Goal: Task Accomplishment & Management: Use online tool/utility

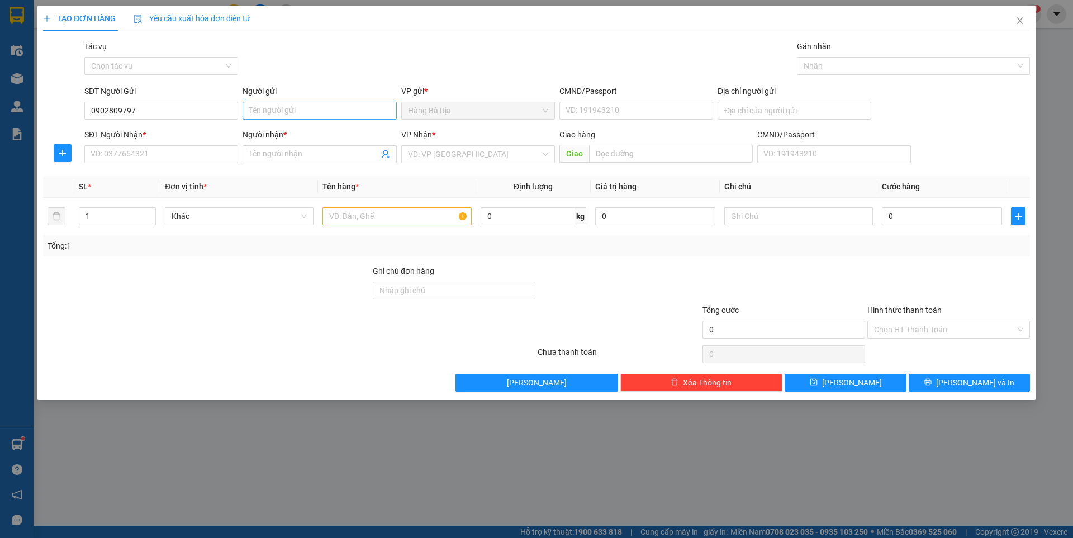
type input "0902809797"
click at [315, 110] on input "Người gửi" at bounding box center [319, 111] width 154 height 18
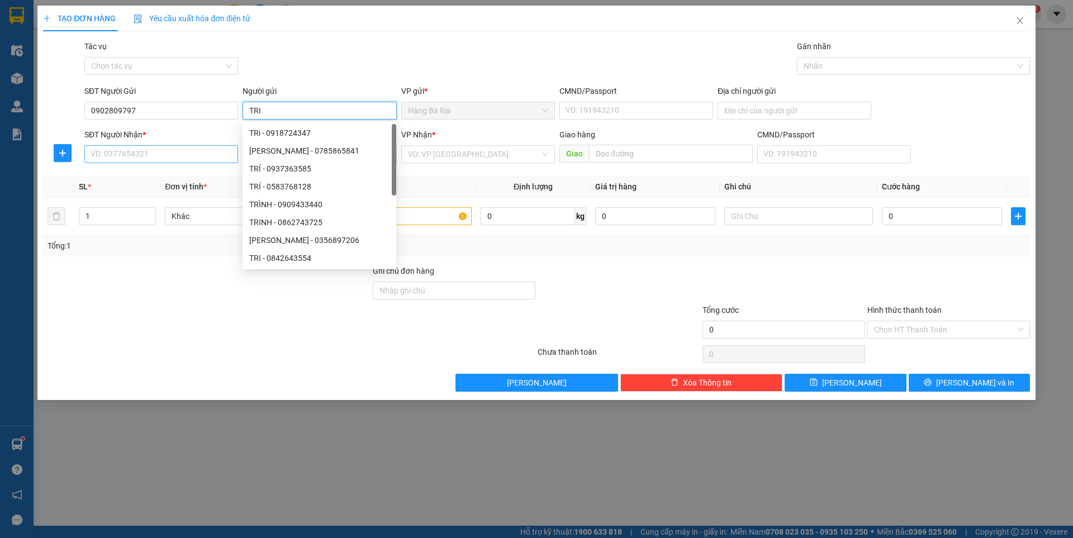
type input "TRI"
click at [180, 162] on input "SĐT Người Nhận *" at bounding box center [161, 154] width 154 height 18
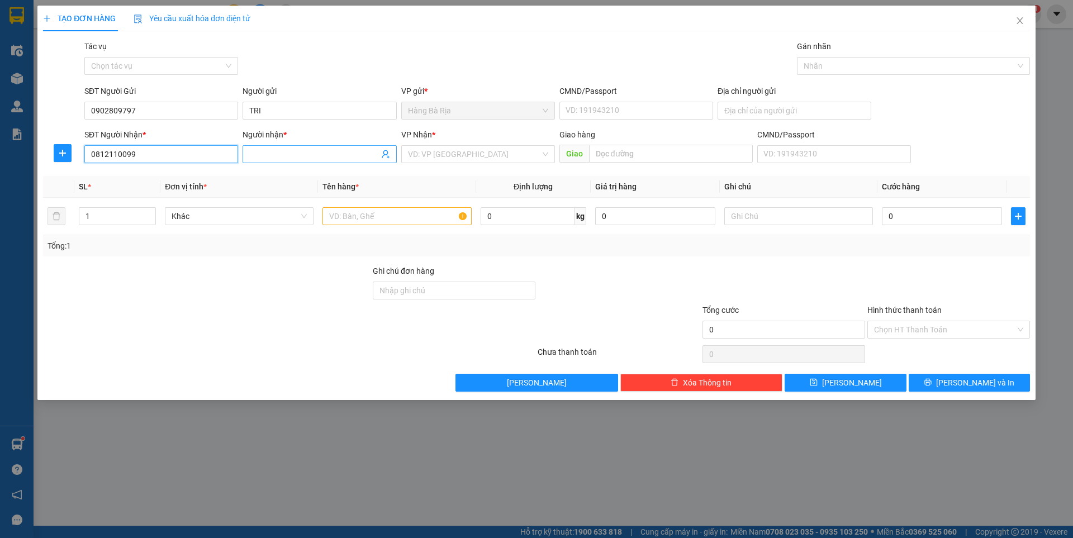
type input "0812110099"
click at [340, 156] on input "Người nhận *" at bounding box center [313, 154] width 129 height 12
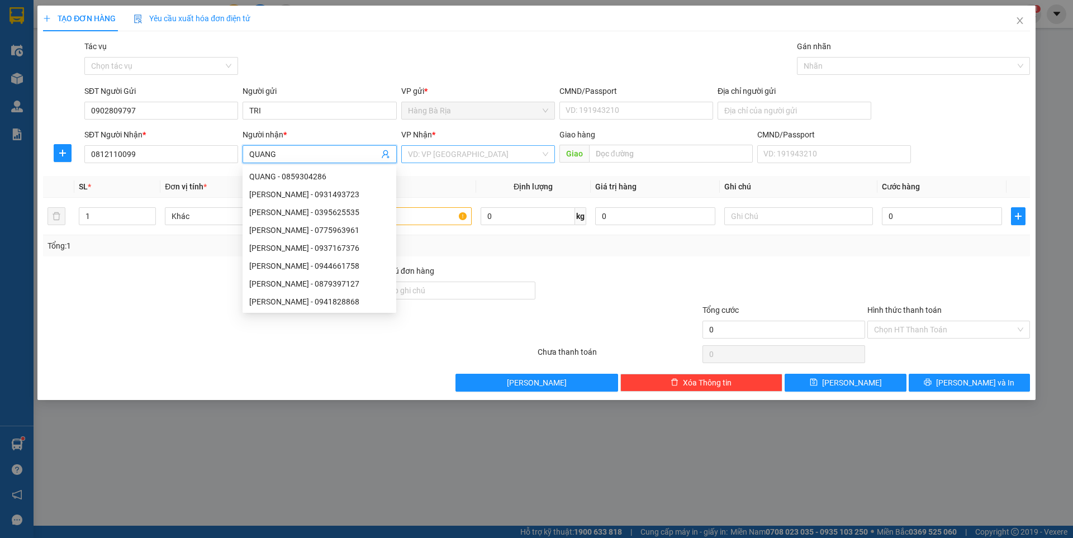
type input "QUANG"
click at [469, 158] on input "search" at bounding box center [474, 154] width 132 height 17
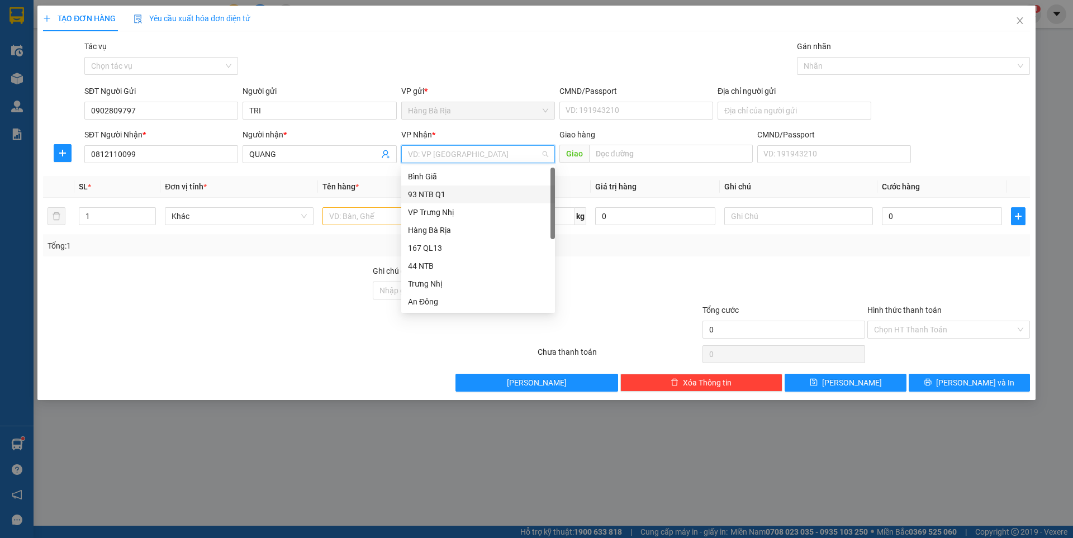
click at [439, 199] on div "93 NTB Q1" at bounding box center [478, 194] width 140 height 12
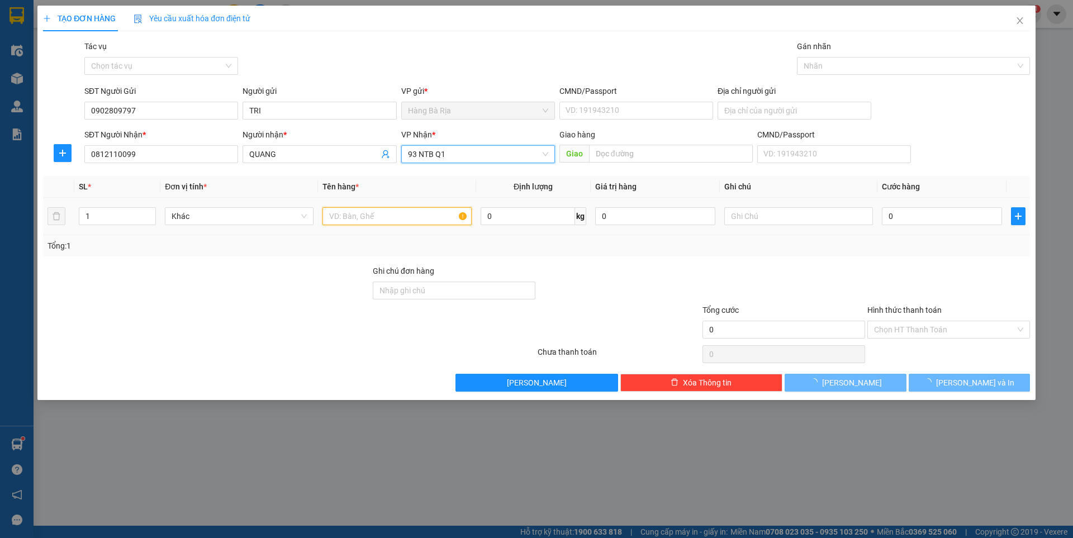
click at [347, 218] on input "text" at bounding box center [396, 216] width 149 height 18
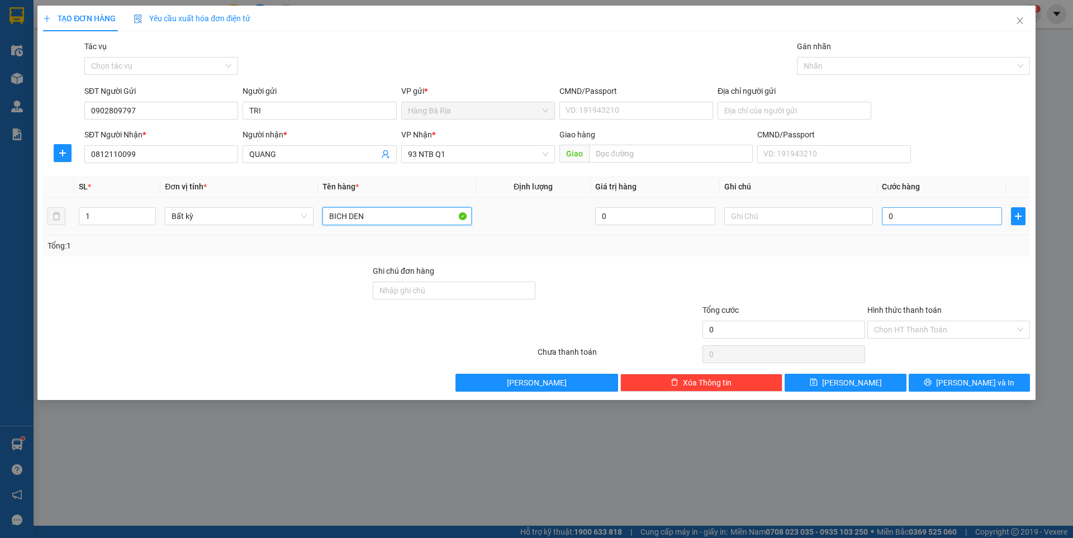
type input "BICH DEN"
click at [948, 220] on input "0" at bounding box center [942, 216] width 120 height 18
type input "3"
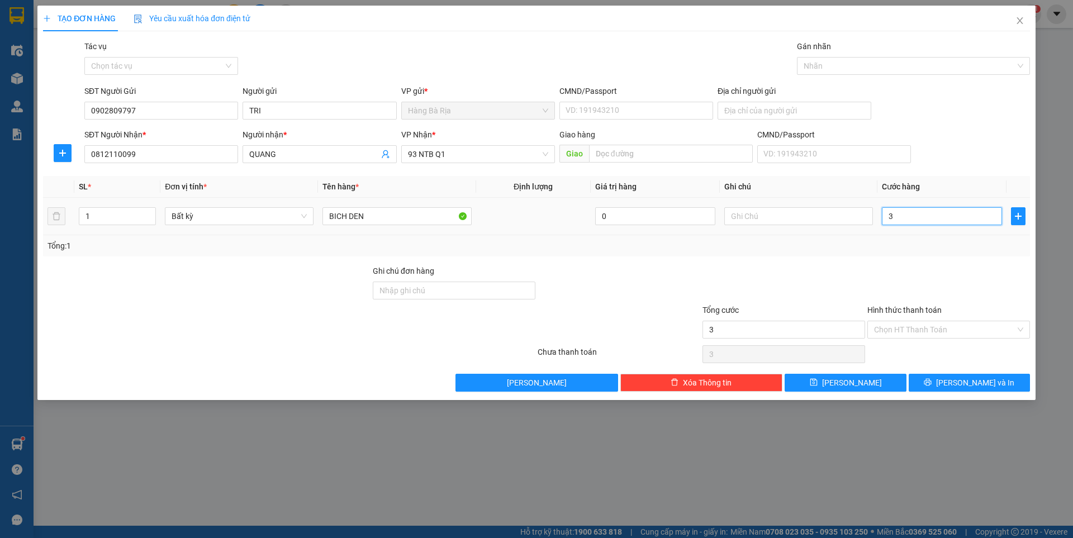
type input "30"
type input "30.000"
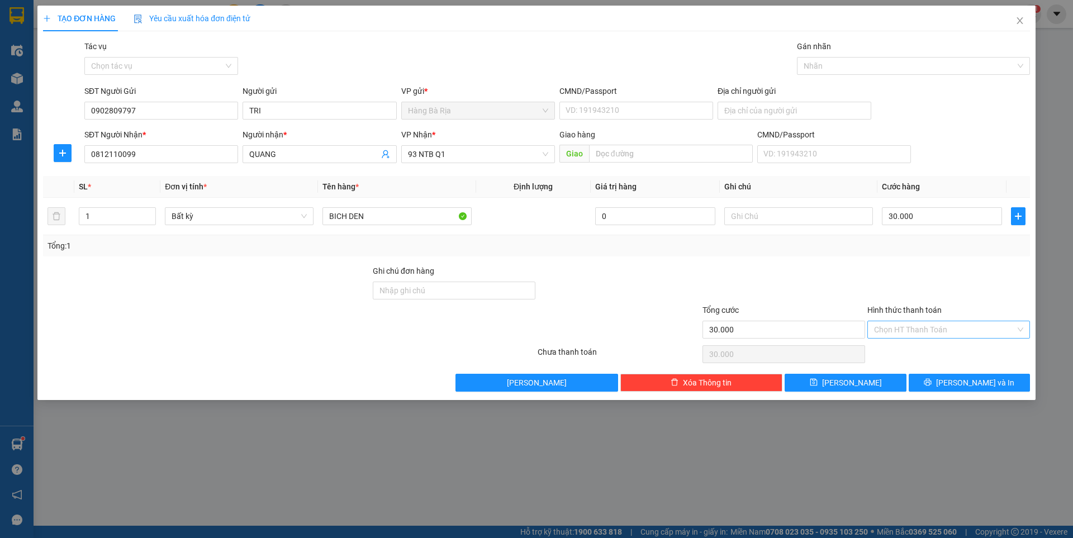
click at [924, 326] on input "Hình thức thanh toán" at bounding box center [944, 329] width 141 height 17
click at [921, 354] on div "Tại văn phòng" at bounding box center [948, 352] width 149 height 12
type input "0"
click at [938, 383] on button "[PERSON_NAME] và In" at bounding box center [969, 383] width 121 height 18
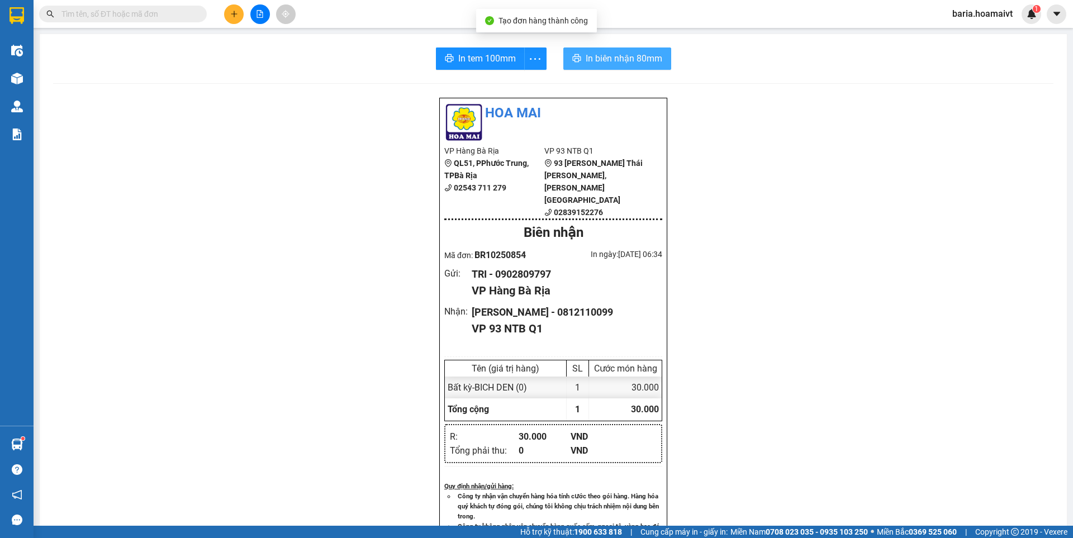
click at [642, 53] on span "In biên nhận 80mm" at bounding box center [624, 58] width 77 height 14
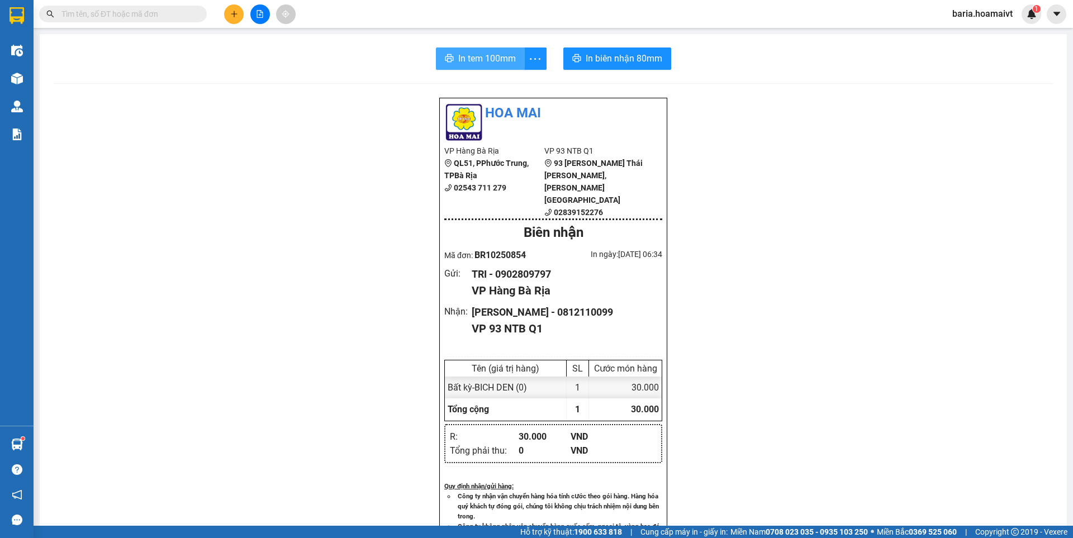
click at [475, 54] on span "In tem 100mm" at bounding box center [487, 58] width 58 height 14
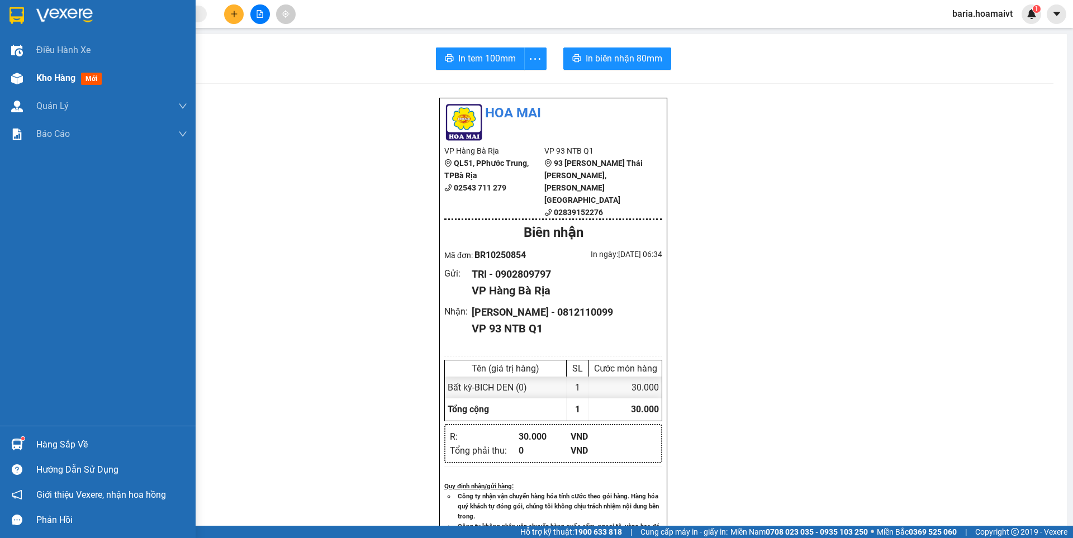
click at [45, 84] on div "Kho hàng mới" at bounding box center [71, 78] width 70 height 14
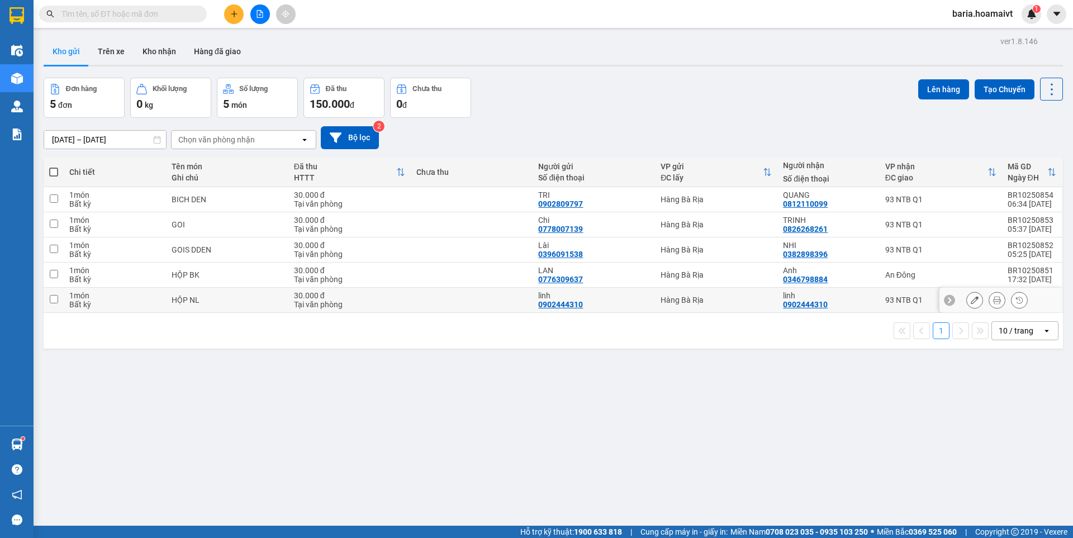
click at [898, 303] on div "93 NTB Q1" at bounding box center [940, 300] width 111 height 9
checkbox input "true"
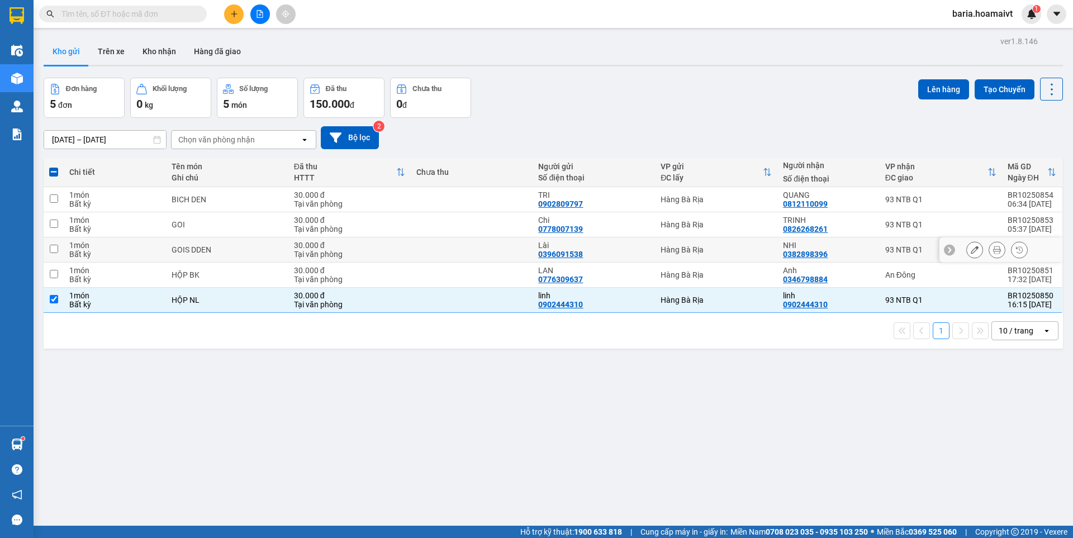
click at [888, 249] on div "93 NTB Q1" at bounding box center [940, 249] width 111 height 9
checkbox input "true"
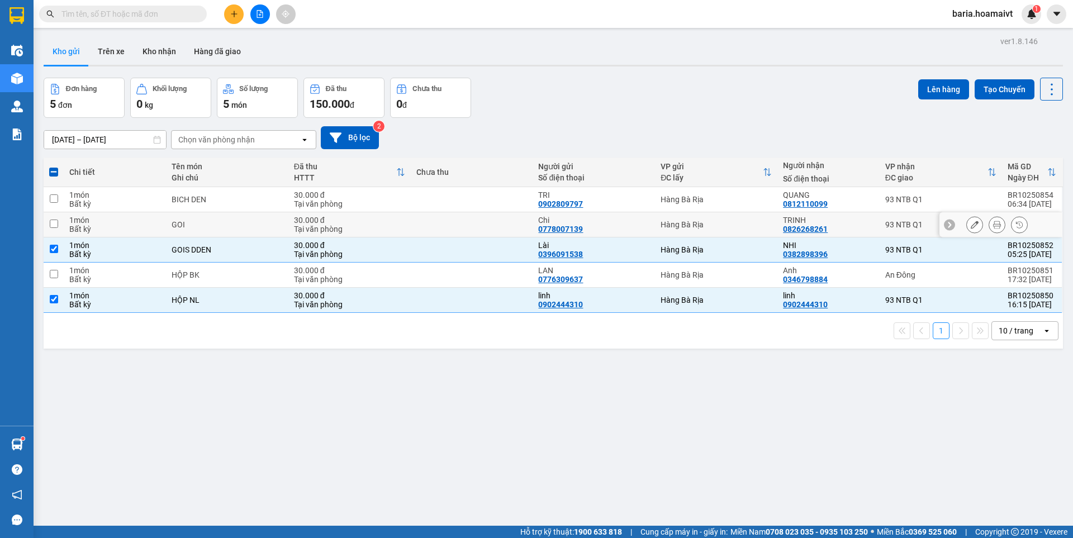
click at [887, 220] on div "93 NTB Q1" at bounding box center [940, 224] width 111 height 9
checkbox input "true"
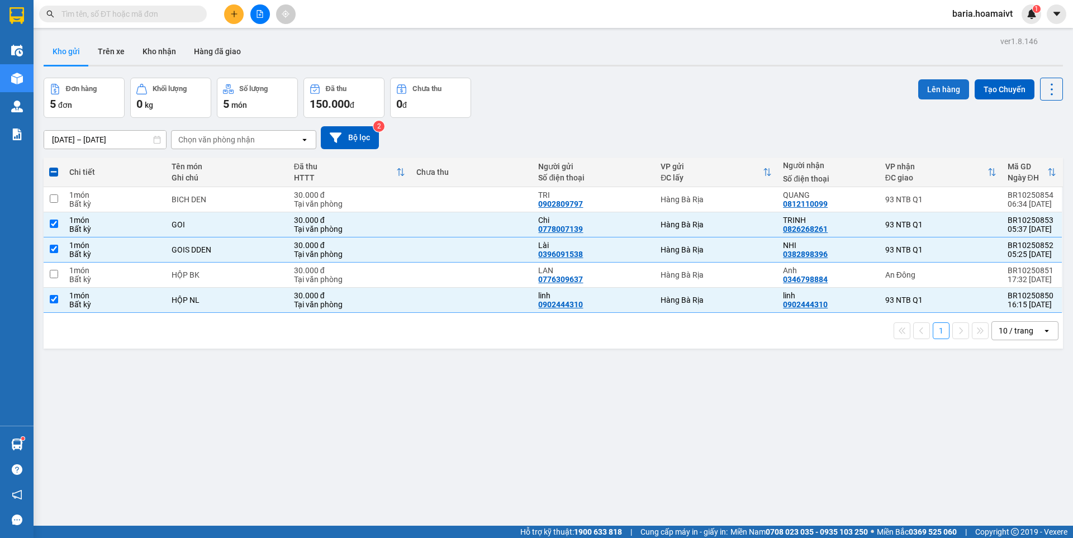
click at [934, 84] on button "Lên hàng" at bounding box center [943, 89] width 51 height 20
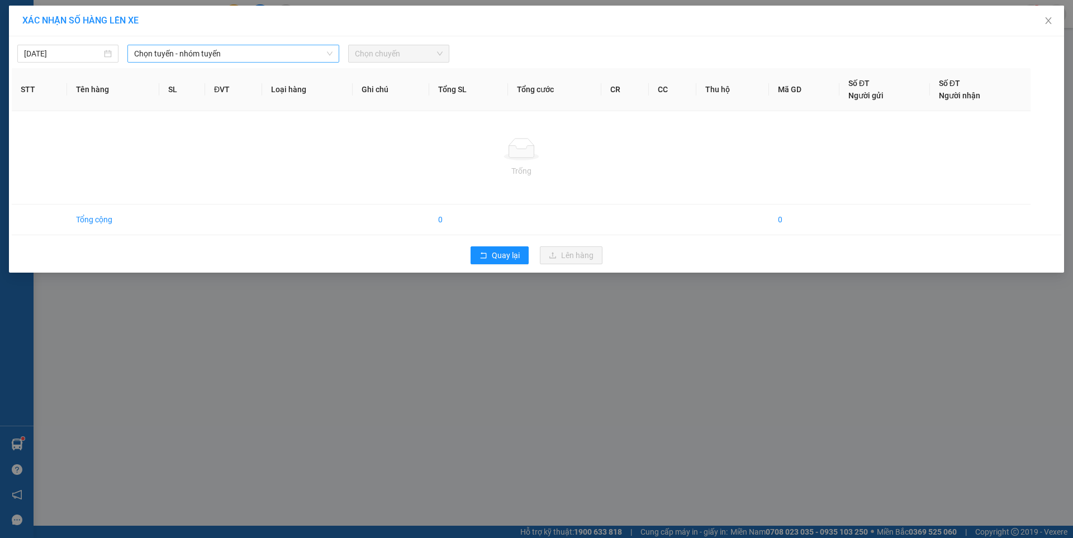
click at [188, 55] on span "Chọn tuyến - nhóm tuyến" at bounding box center [233, 53] width 198 height 17
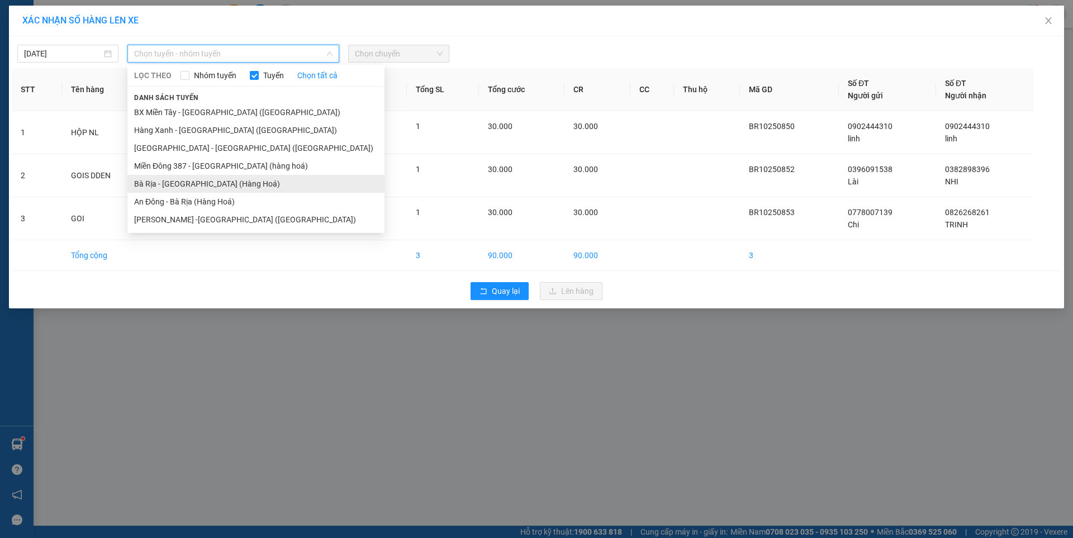
click at [152, 186] on li "Bà Rịa - [GEOGRAPHIC_DATA] (Hàng Hoá)" at bounding box center [255, 184] width 257 height 18
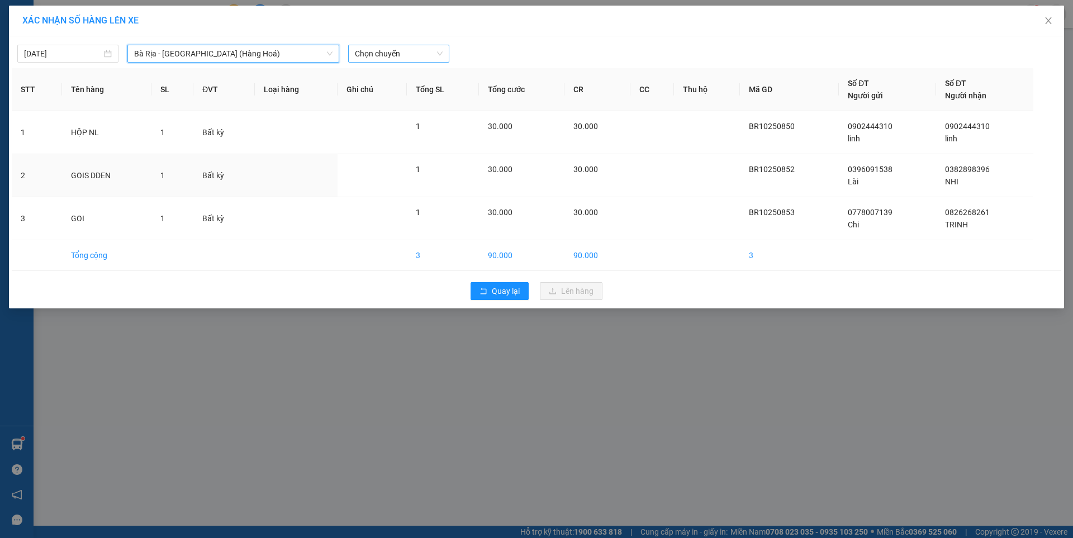
click at [391, 51] on span "Chọn chuyến" at bounding box center [399, 53] width 88 height 17
type input "0530"
click at [422, 93] on div "Thêm chuyến " 05:30 "" at bounding box center [407, 94] width 118 height 19
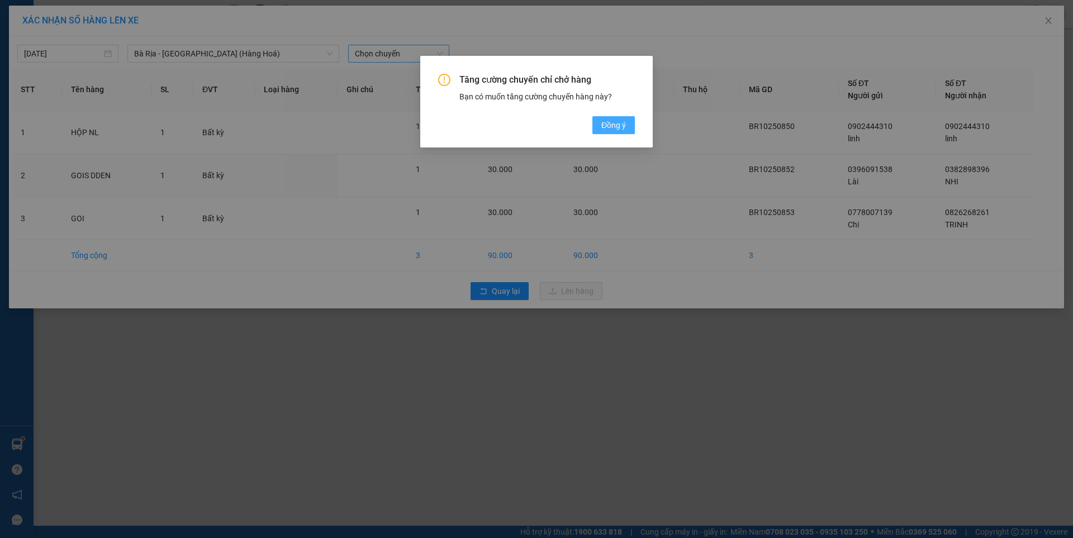
click at [615, 126] on span "Đồng ý" at bounding box center [613, 125] width 25 height 12
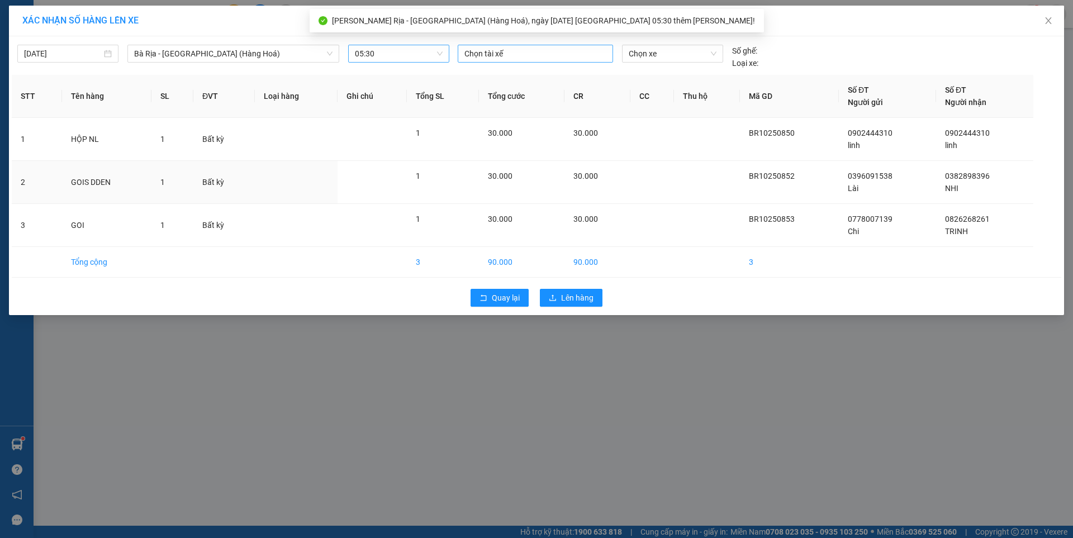
click at [540, 53] on div at bounding box center [535, 53] width 150 height 13
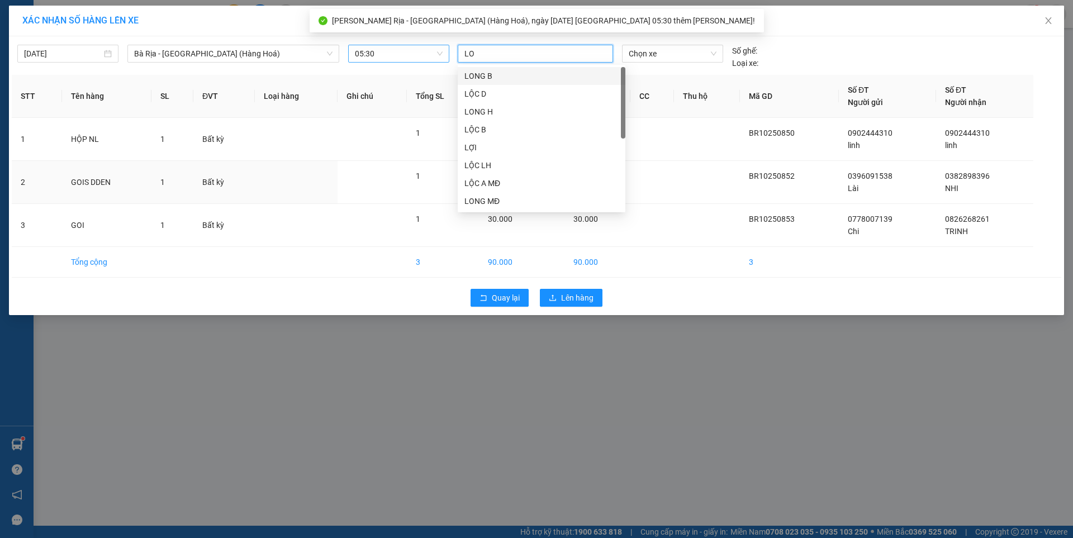
type input "LOC"
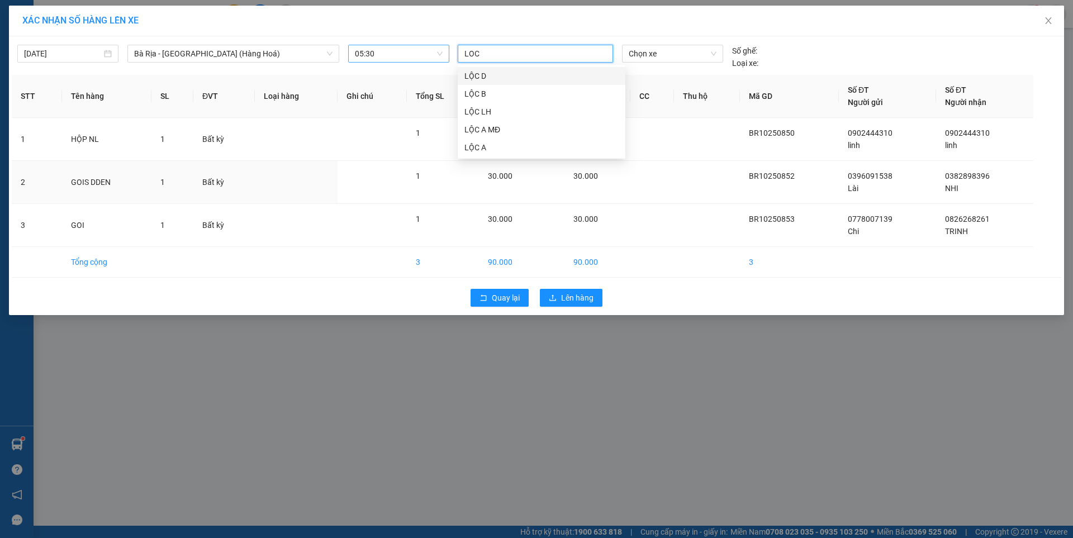
click at [474, 73] on div "LỘC D" at bounding box center [541, 76] width 154 height 12
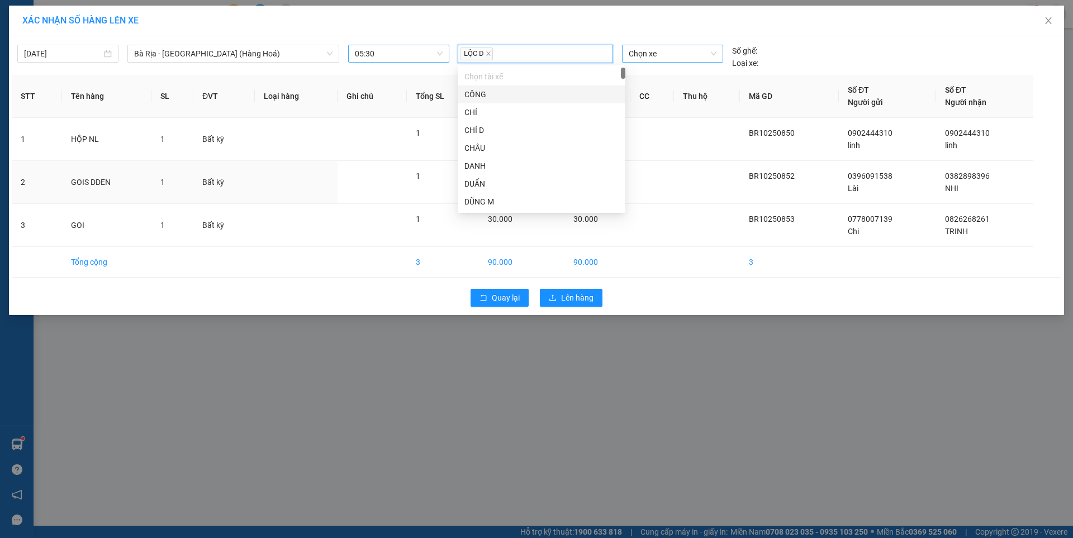
click at [674, 53] on span "Chọn xe" at bounding box center [672, 53] width 87 height 17
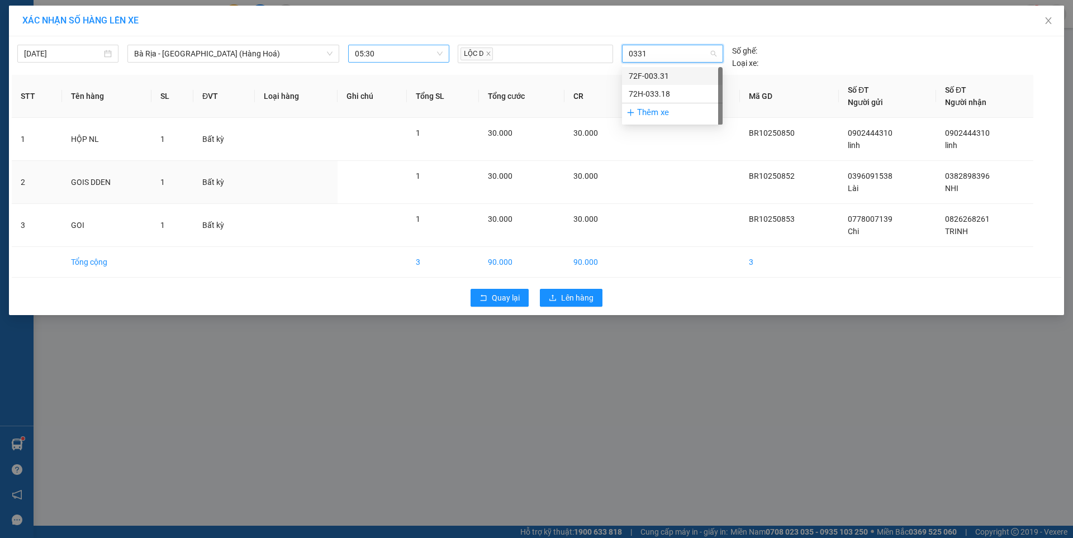
type input "03318"
click at [658, 74] on div "72H-033.18" at bounding box center [672, 76] width 87 height 12
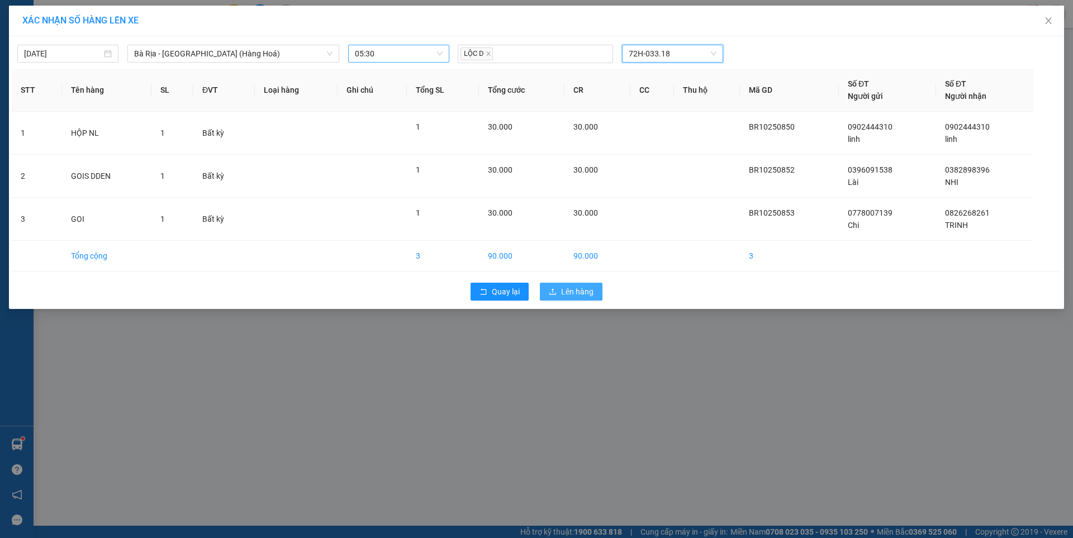
click at [574, 289] on span "Lên hàng" at bounding box center [577, 292] width 32 height 12
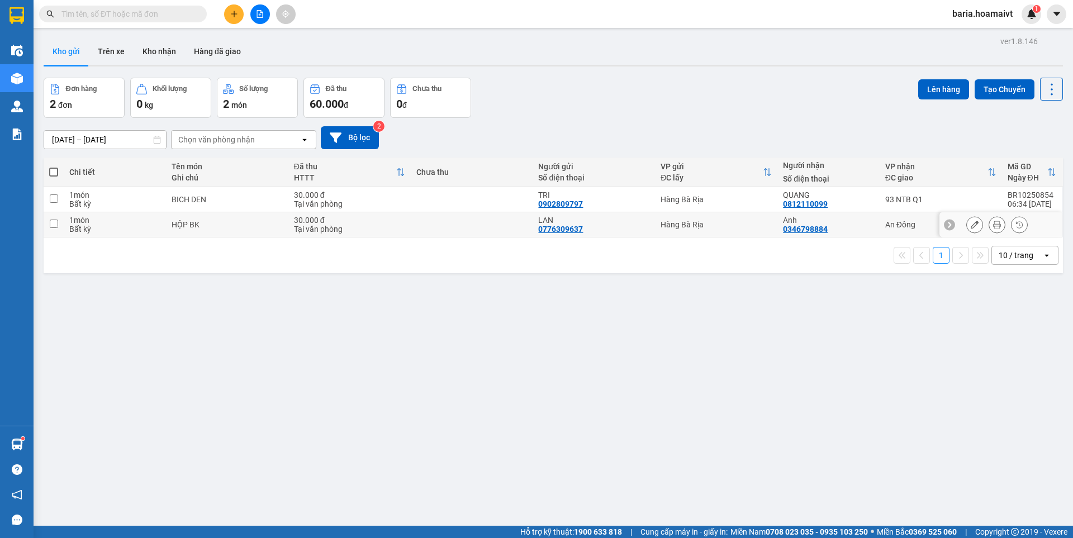
click at [886, 220] on div "An Đông" at bounding box center [940, 224] width 111 height 9
checkbox input "true"
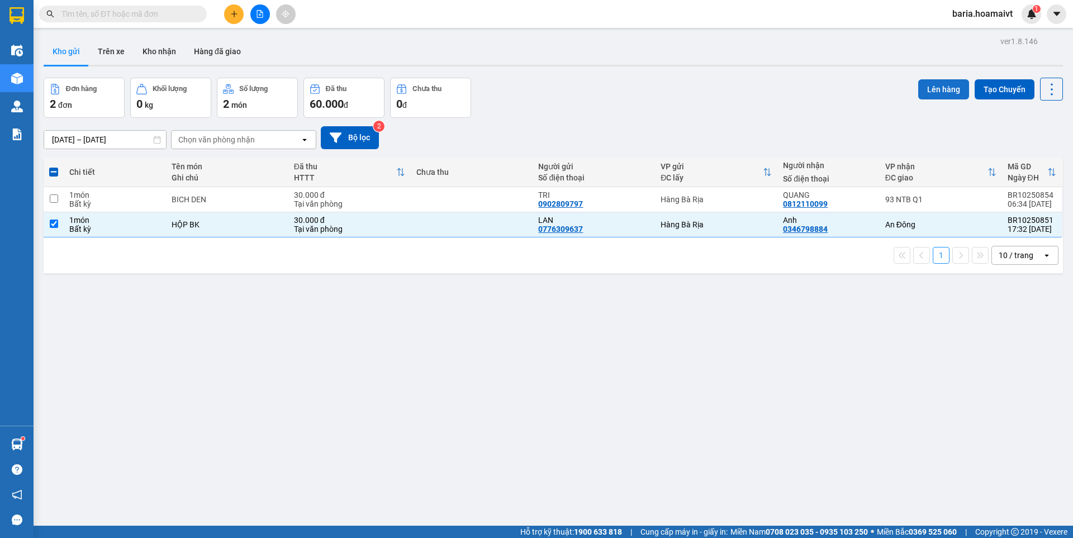
click at [930, 92] on button "Lên hàng" at bounding box center [943, 89] width 51 height 20
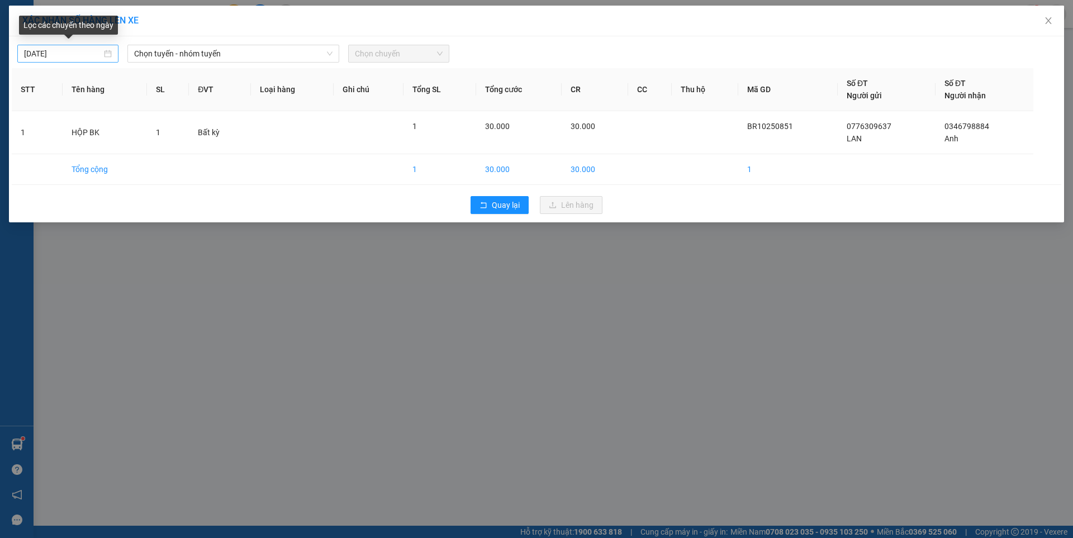
click at [95, 55] on input "[DATE]" at bounding box center [63, 53] width 78 height 12
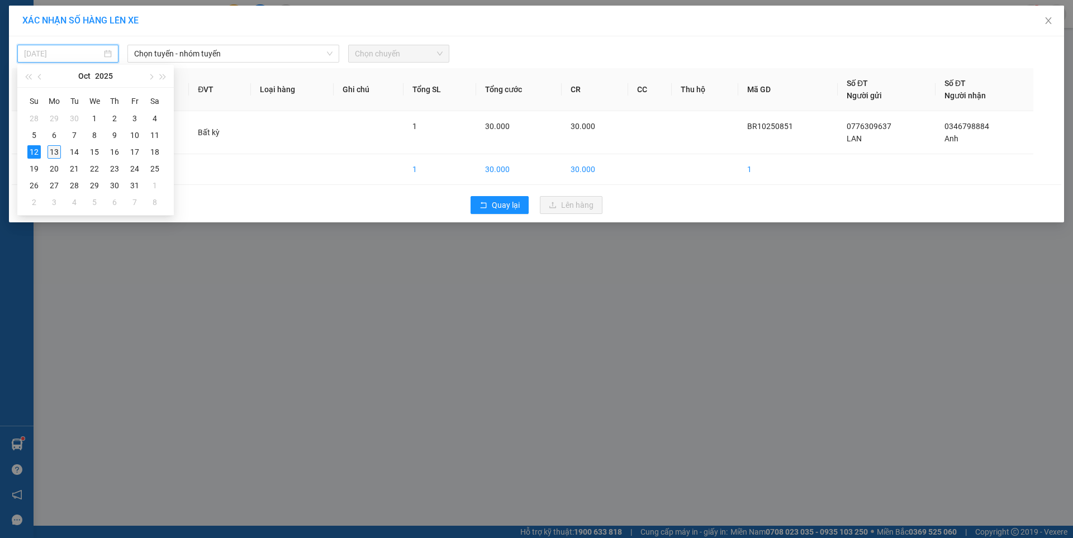
click at [45, 151] on td "13" at bounding box center [54, 152] width 20 height 17
type input "[DATE]"
click at [203, 50] on span "Chọn tuyến - nhóm tuyến" at bounding box center [233, 53] width 198 height 17
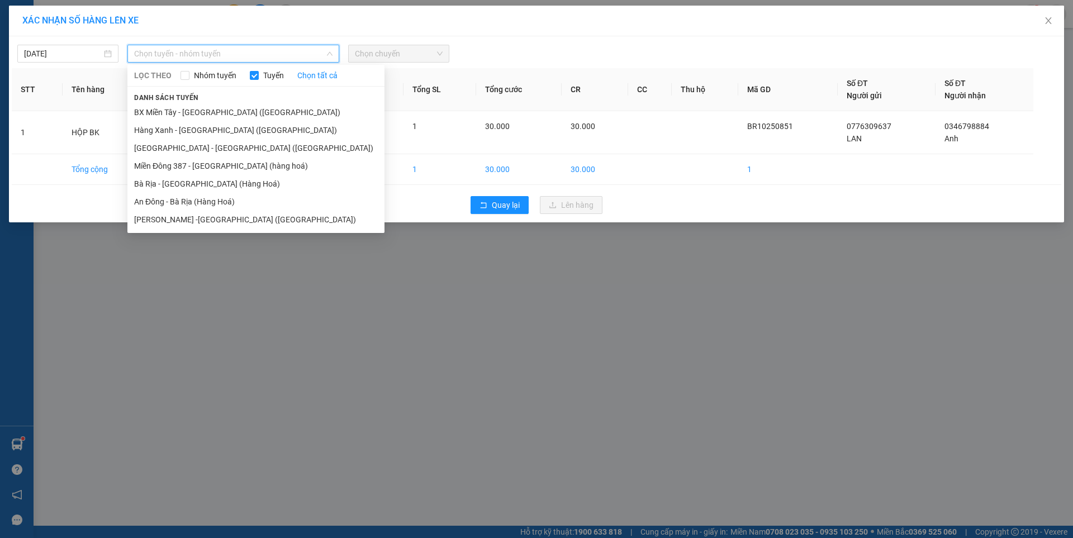
drag, startPoint x: 180, startPoint y: 186, endPoint x: 389, endPoint y: 74, distance: 237.5
click at [182, 184] on li "Bà Rịa - [GEOGRAPHIC_DATA] (Hàng Hoá)" at bounding box center [255, 184] width 257 height 18
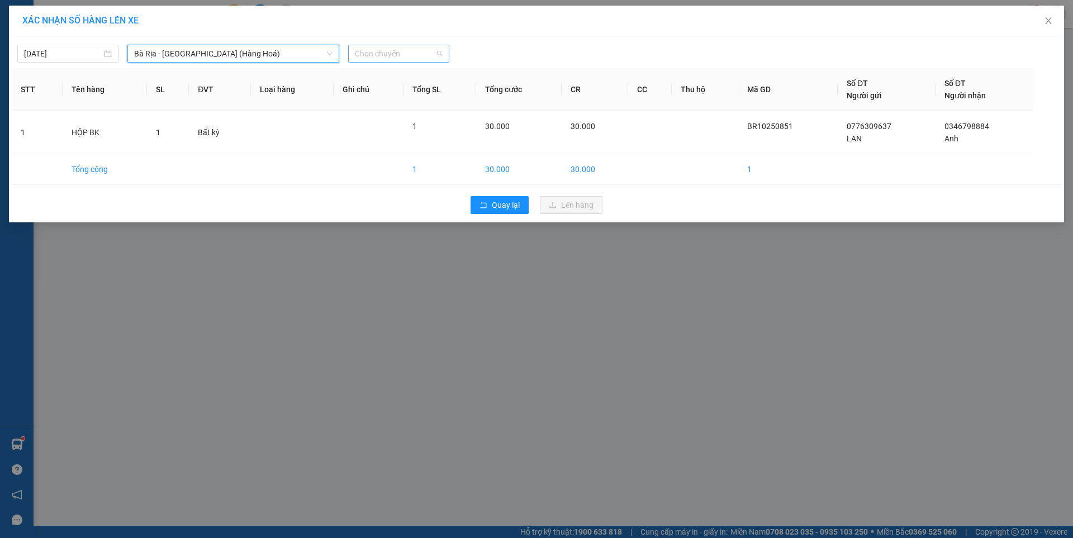
click at [413, 54] on span "Chọn chuyến" at bounding box center [399, 53] width 88 height 17
type input "0620"
click at [425, 95] on div "Thêm chuyến " 06:20 "" at bounding box center [407, 94] width 118 height 19
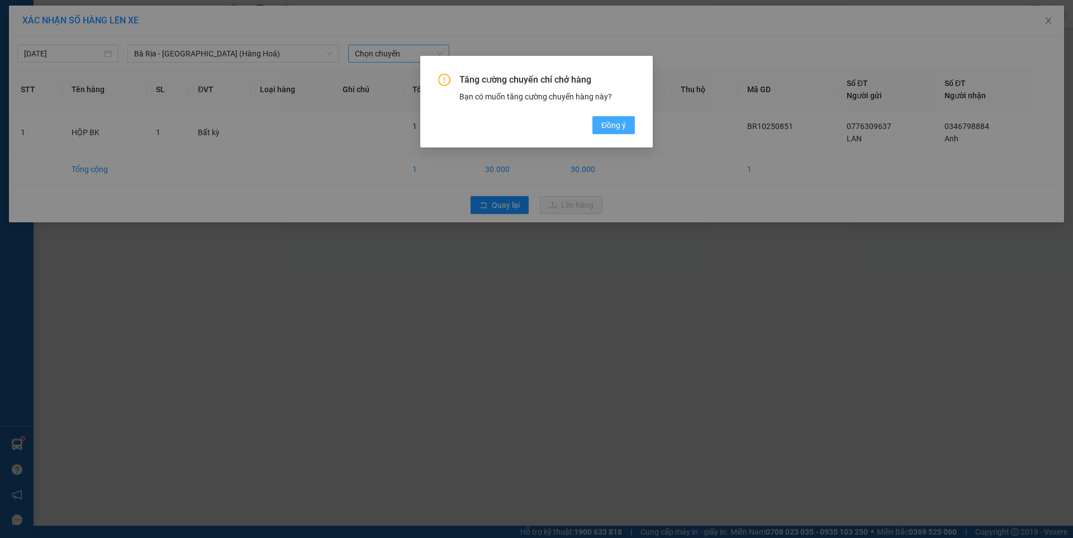
click at [617, 125] on span "Đồng ý" at bounding box center [613, 125] width 25 height 12
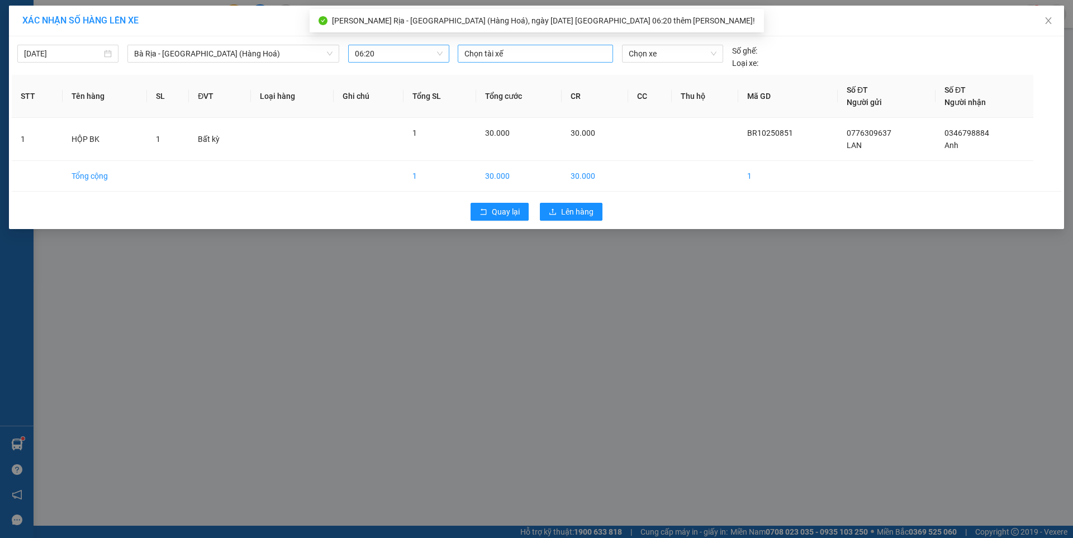
click at [481, 58] on div at bounding box center [535, 53] width 150 height 13
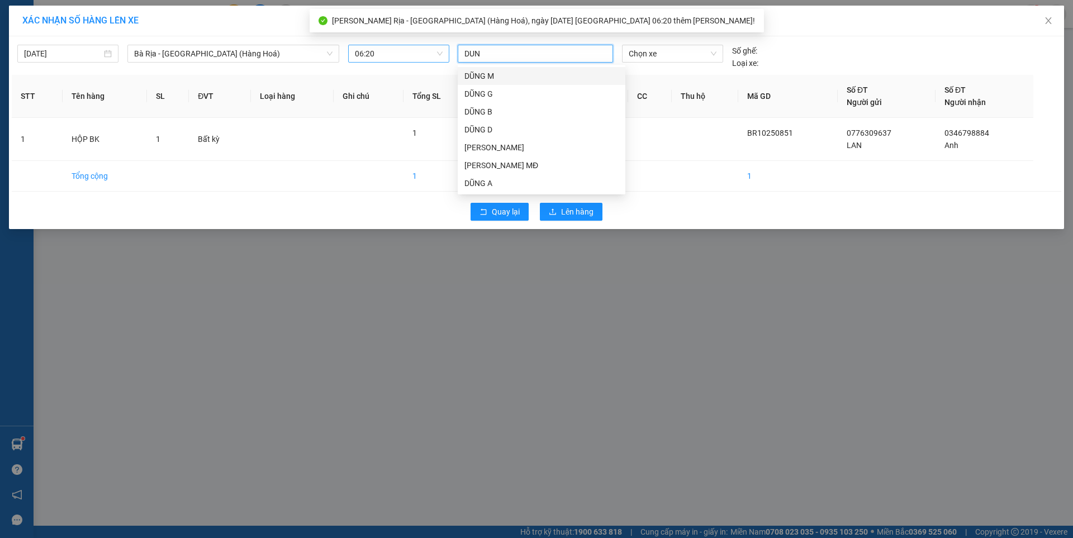
type input "DUNG"
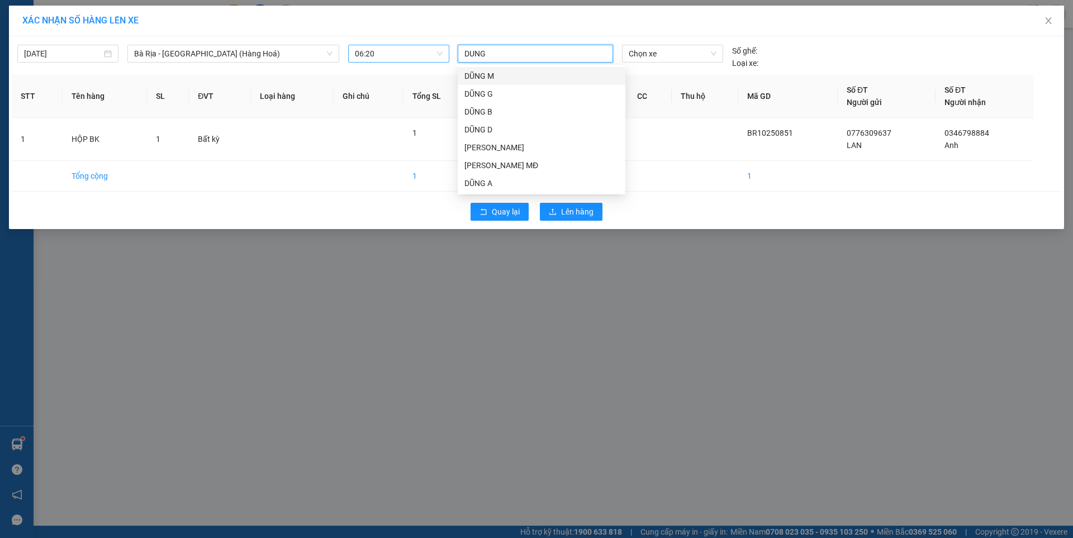
click at [479, 74] on div "DŨNG M" at bounding box center [541, 76] width 154 height 12
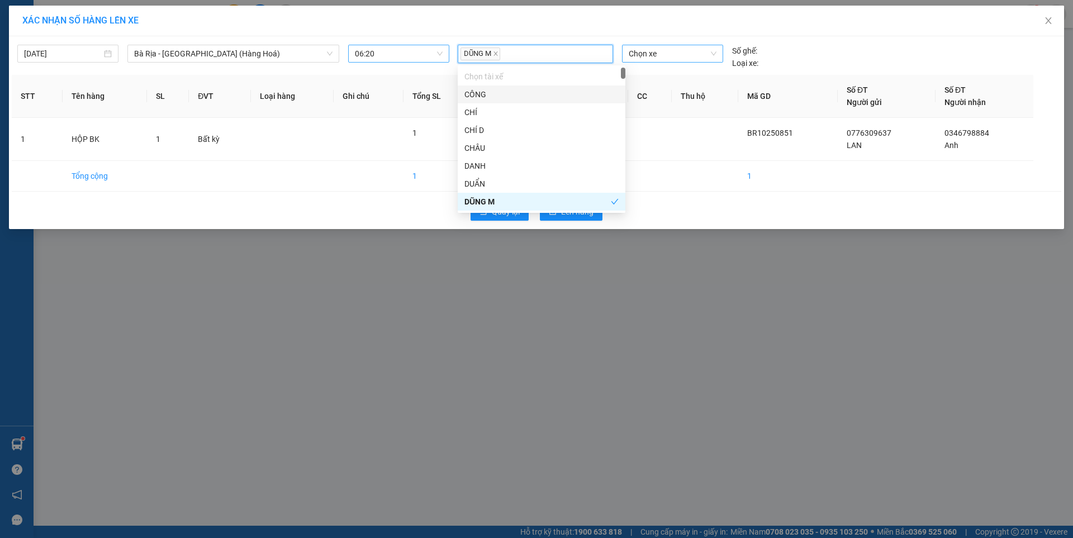
click at [686, 51] on span "Chọn xe" at bounding box center [672, 53] width 87 height 17
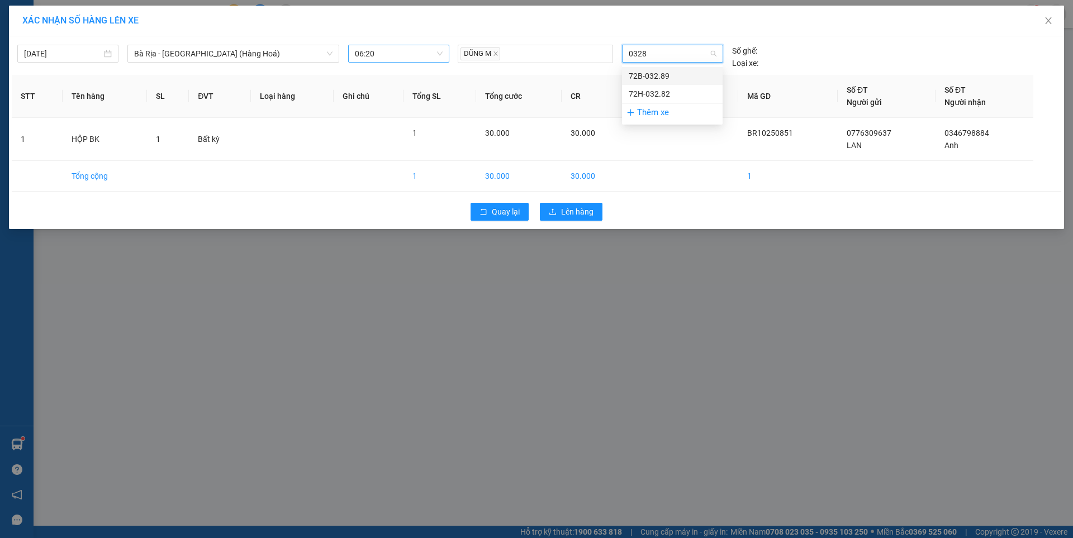
type input "03282"
click at [653, 72] on div "72H-032.82" at bounding box center [672, 76] width 87 height 12
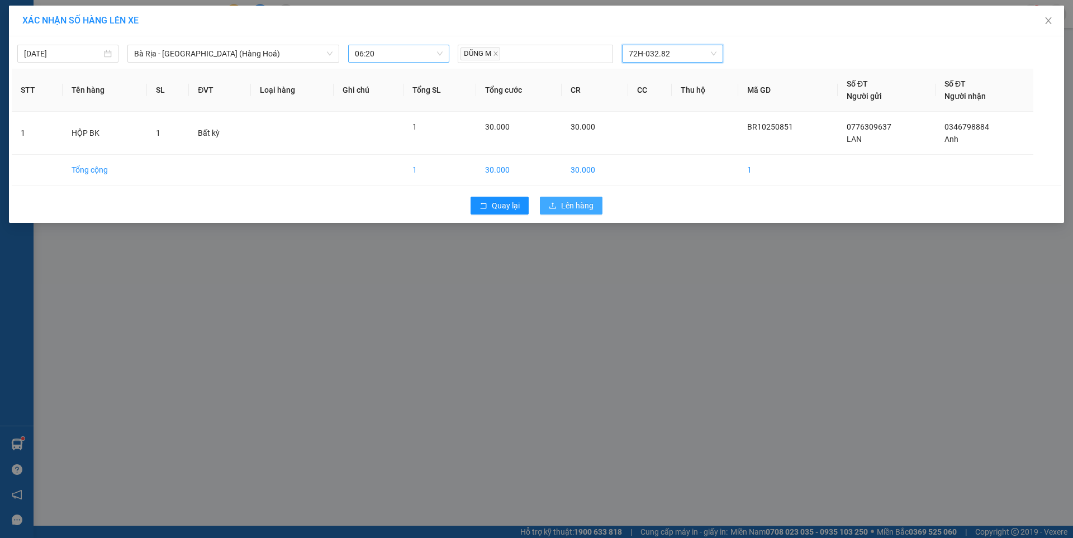
click at [577, 204] on span "Lên hàng" at bounding box center [577, 205] width 32 height 12
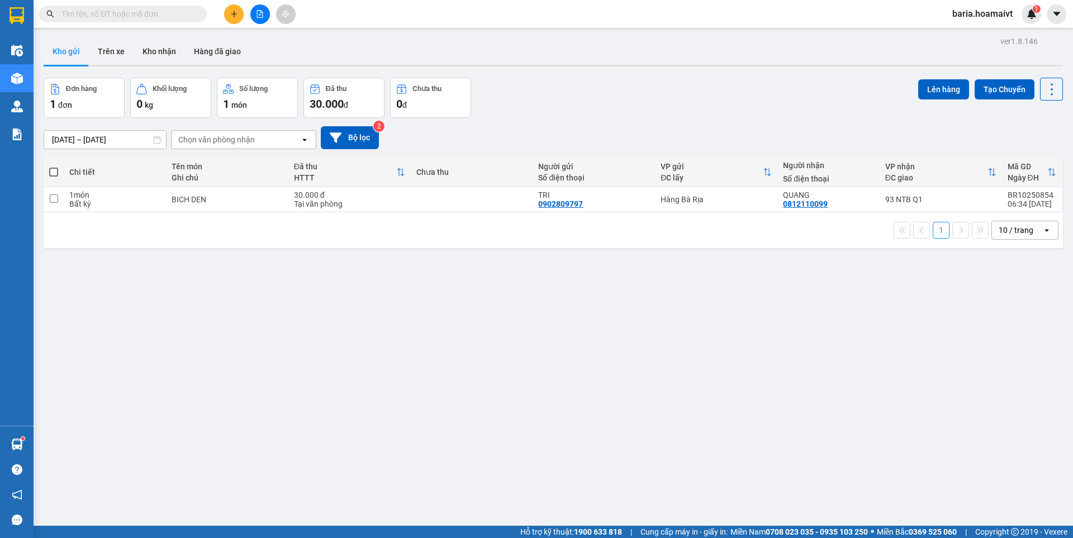
click at [186, 18] on input "text" at bounding box center [127, 14] width 132 height 12
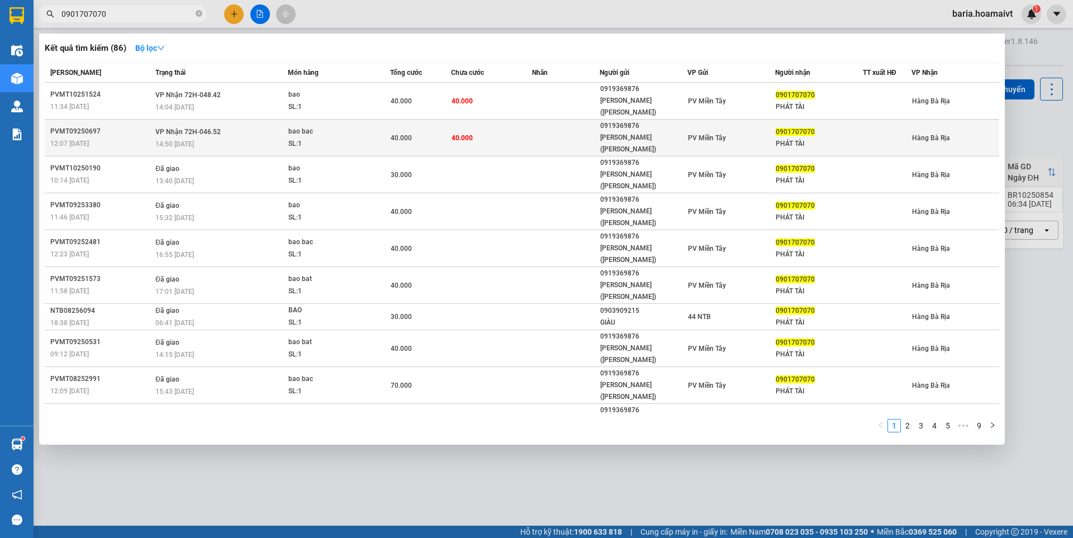
type input "0901707070"
click at [791, 138] on div "PHÁT TÀI" at bounding box center [819, 144] width 87 height 12
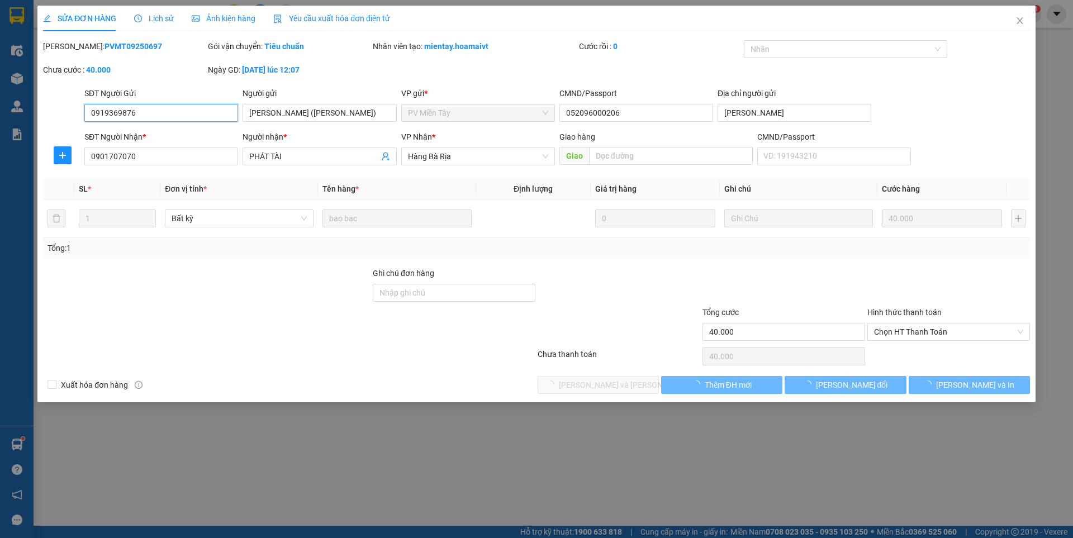
type input "0919369876"
type input "[PERSON_NAME] ([PERSON_NAME])"
type input "052096000206"
type input "[PERSON_NAME]"
type input "0901707070"
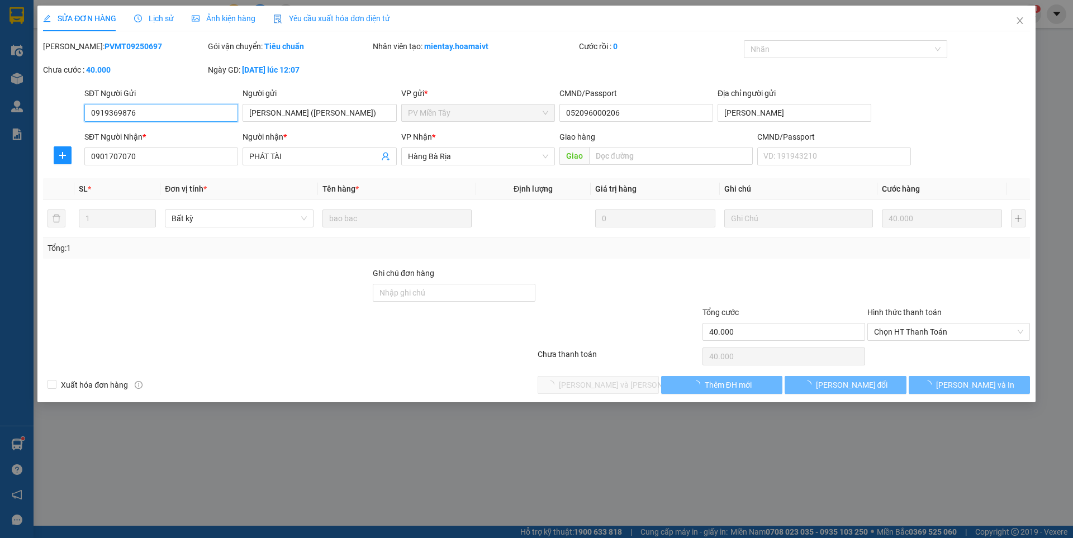
type input "PHÁT TÀI"
type input "40.000"
click at [919, 334] on span "Chọn HT Thanh Toán" at bounding box center [948, 332] width 149 height 17
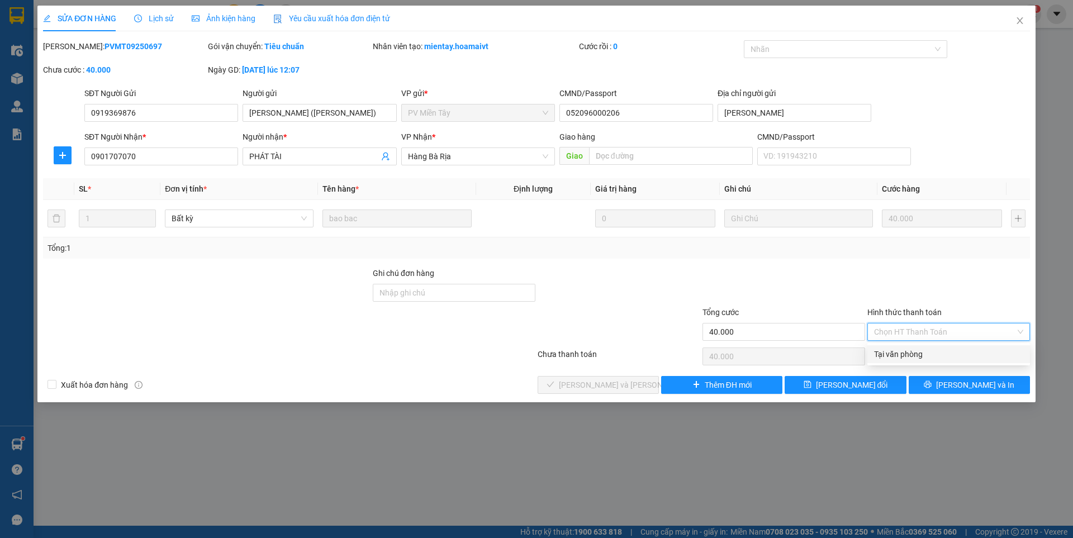
click at [911, 351] on div "Tại văn phòng" at bounding box center [948, 354] width 149 height 12
type input "0"
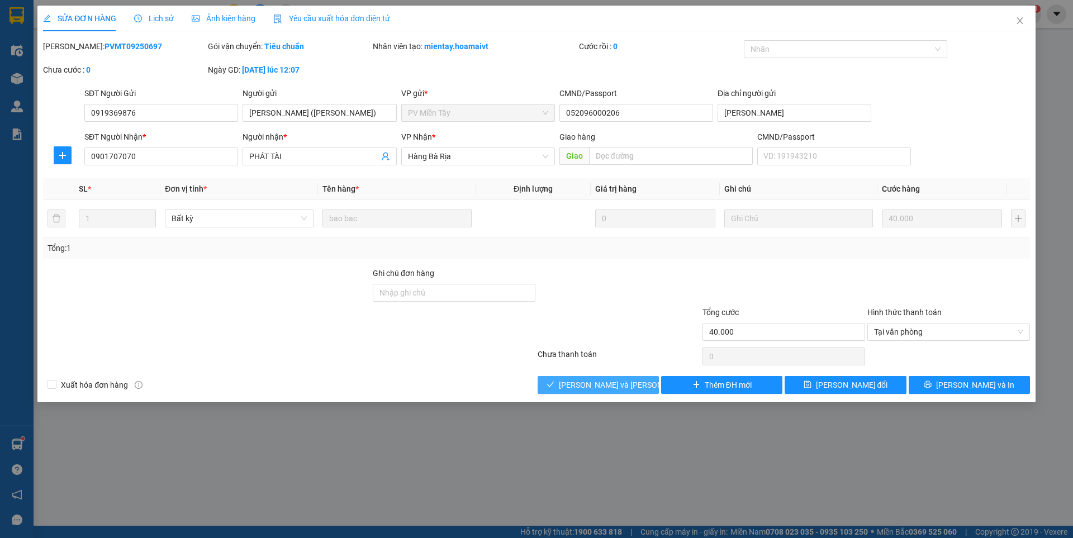
click at [589, 391] on button "[PERSON_NAME] và [PERSON_NAME] hàng" at bounding box center [598, 385] width 121 height 18
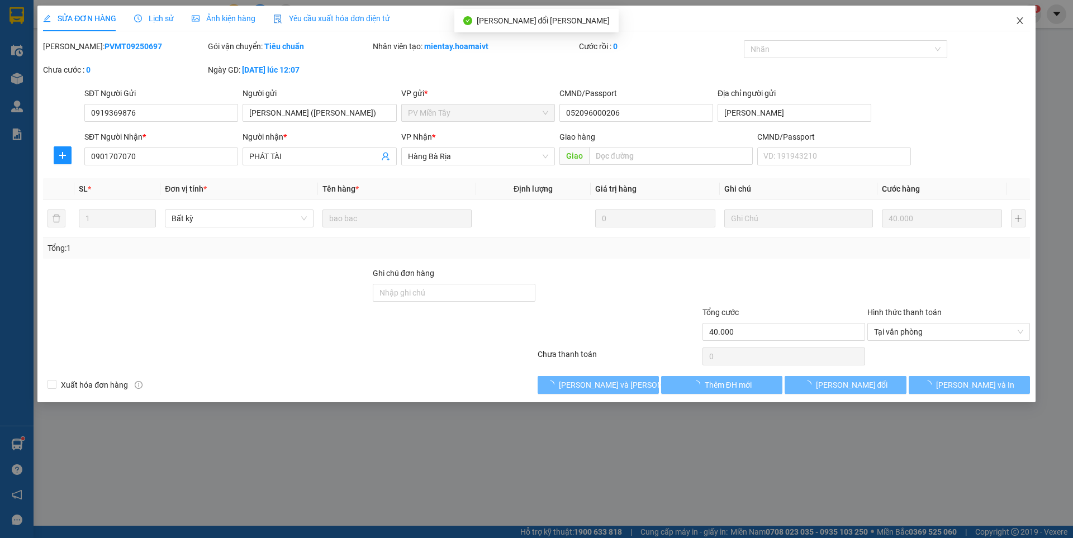
click at [1024, 22] on icon "close" at bounding box center [1019, 20] width 9 height 9
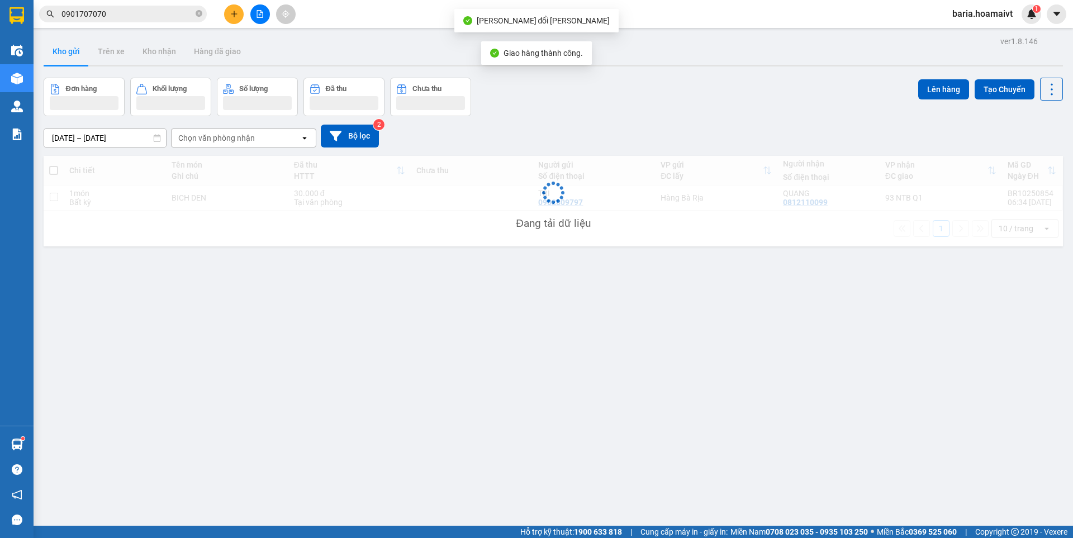
click at [169, 12] on input "0901707070" at bounding box center [127, 14] width 132 height 12
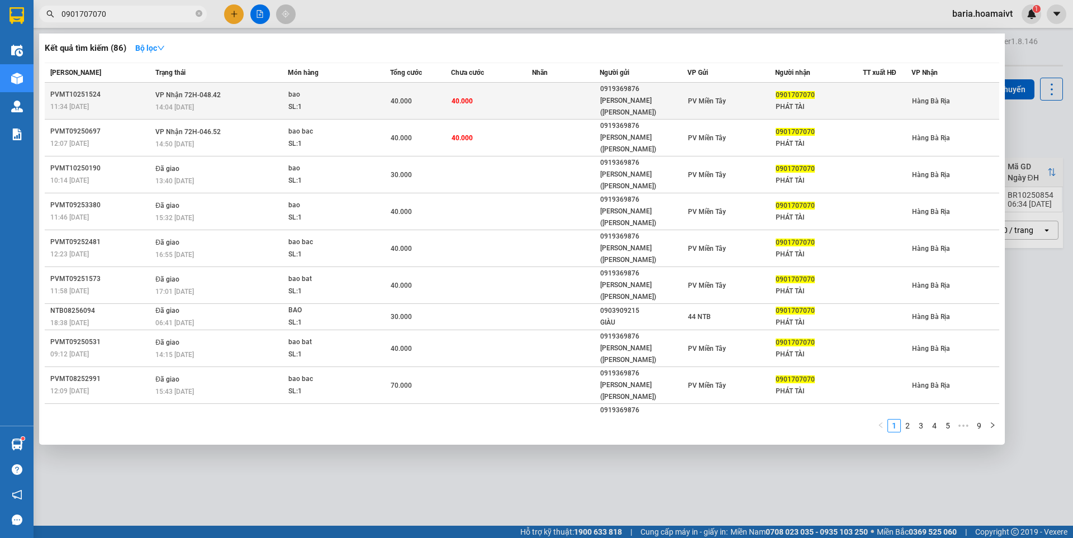
click at [769, 96] on div "PV Miền Tây" at bounding box center [731, 101] width 87 height 12
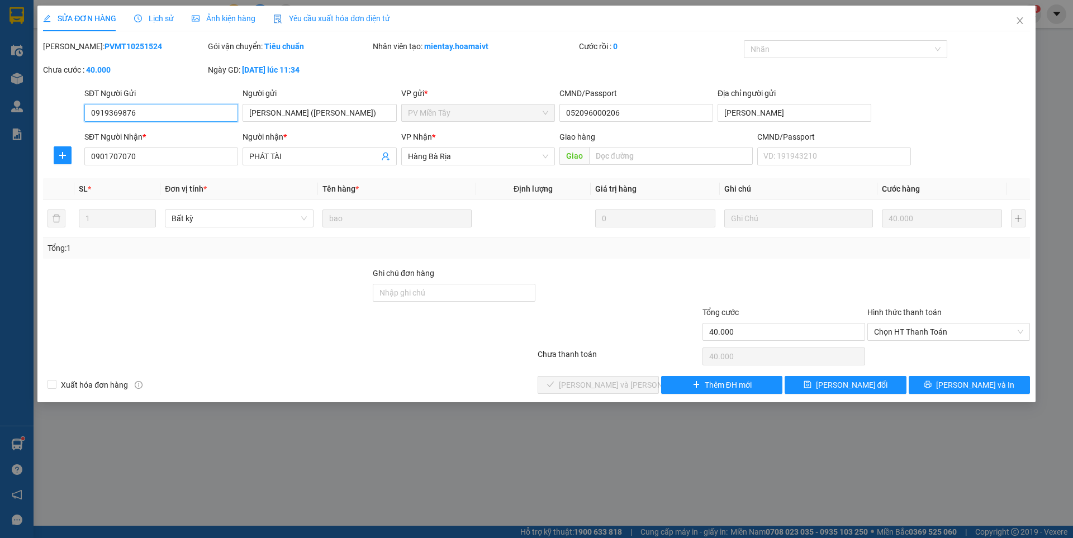
type input "0919369876"
type input "[PERSON_NAME] ([PERSON_NAME])"
type input "052096000206"
type input "[PERSON_NAME]"
type input "0901707070"
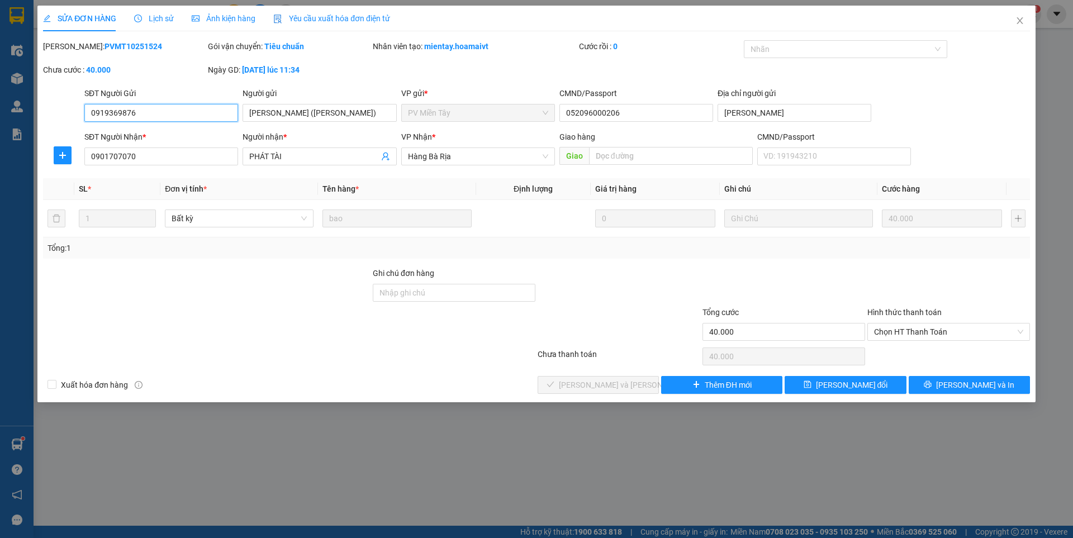
type input "PHÁT TÀI"
type input "40.000"
click at [939, 336] on span "Chọn HT Thanh Toán" at bounding box center [948, 332] width 149 height 17
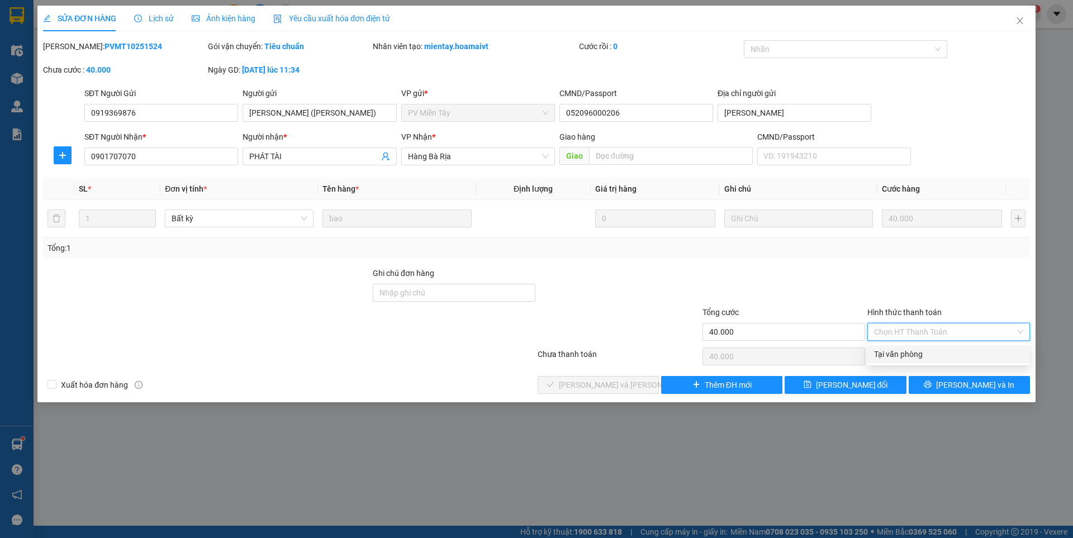
click at [908, 354] on div "Tại văn phòng" at bounding box center [948, 354] width 149 height 12
type input "0"
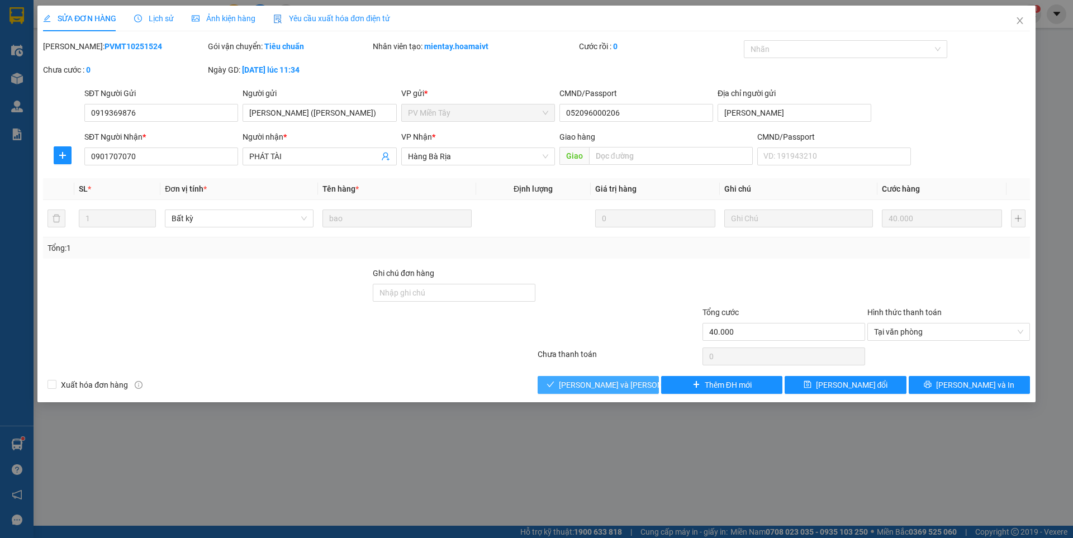
click at [611, 387] on span "[PERSON_NAME] và [PERSON_NAME] hàng" at bounding box center [634, 385] width 151 height 12
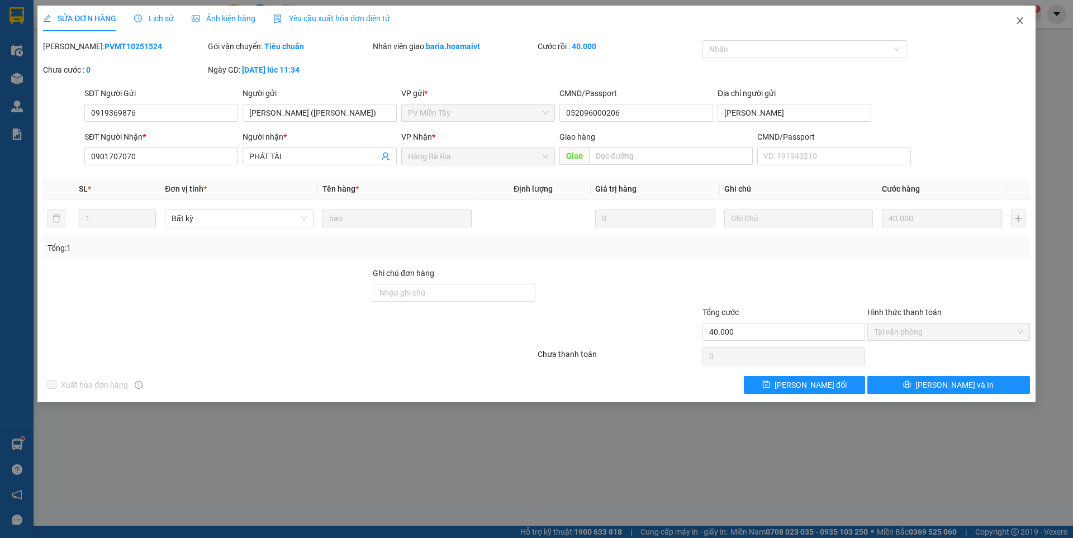
click at [1021, 20] on icon "close" at bounding box center [1019, 20] width 6 height 7
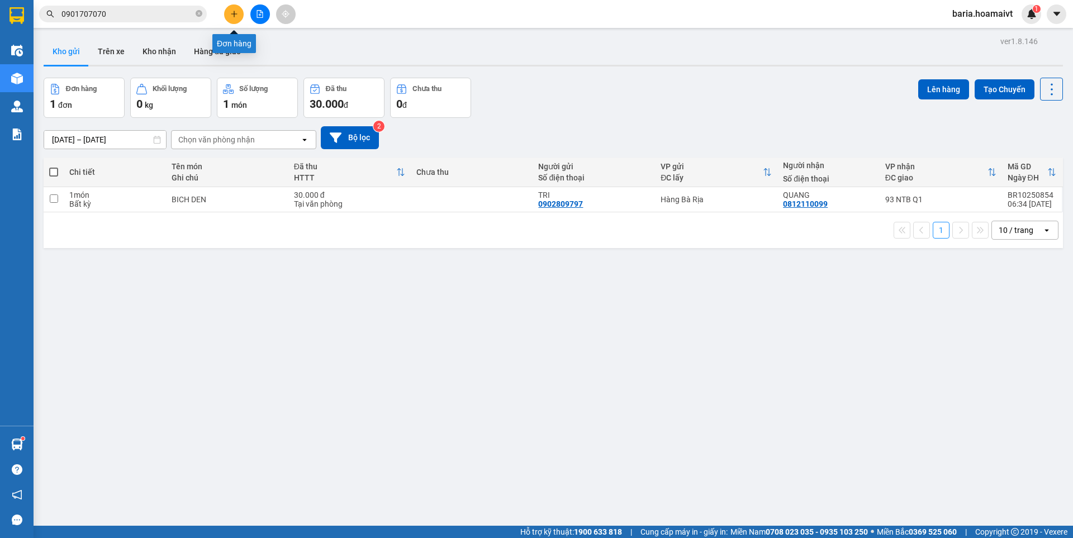
click at [235, 8] on button at bounding box center [234, 14] width 20 height 20
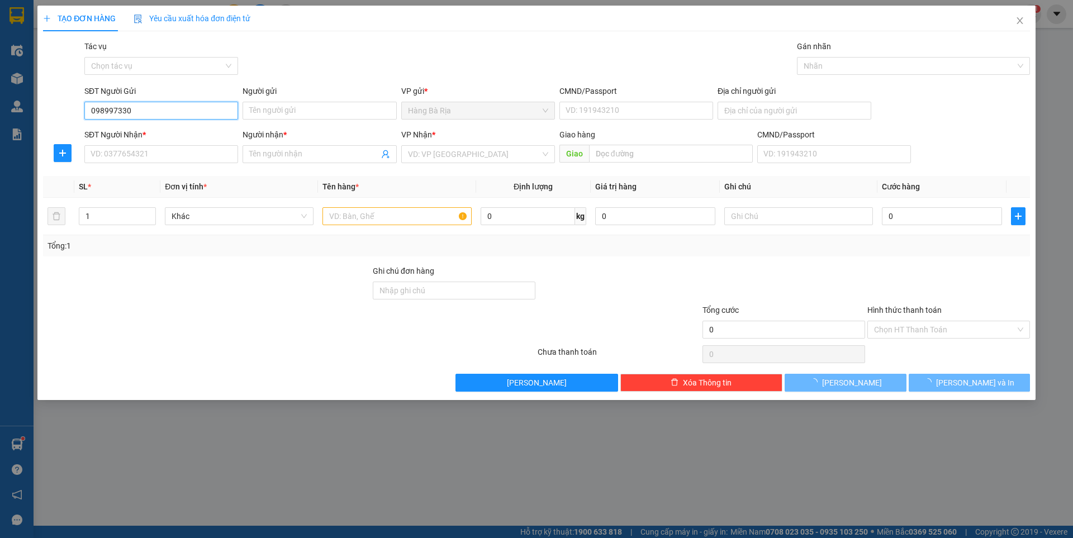
type input "0989973300"
click at [138, 134] on div "0989973300 - [PERSON_NAME]" at bounding box center [161, 133] width 140 height 12
type input "Dung"
type input "077091008043"
type input "0938860620"
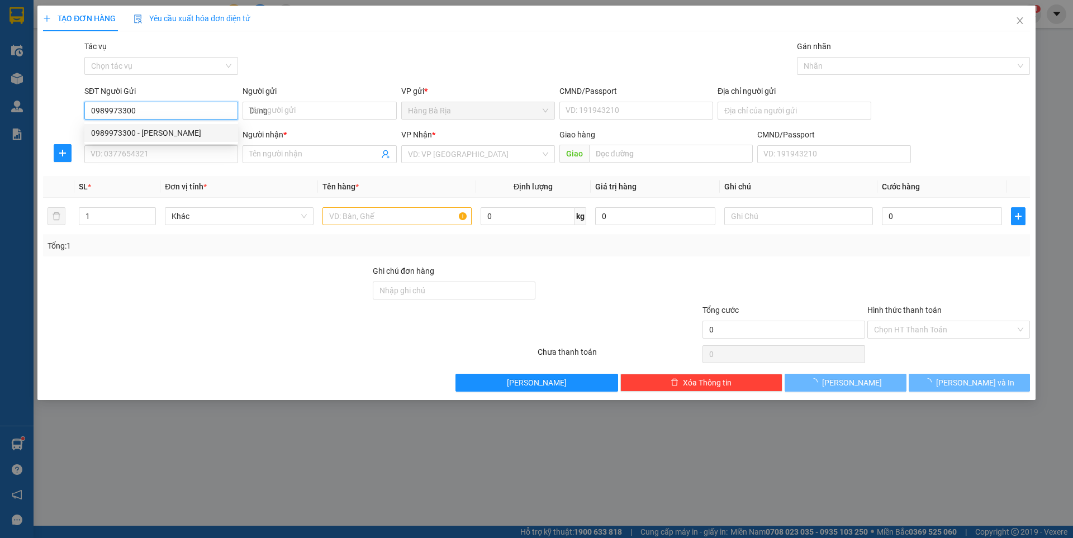
type input "DƯƠNG"
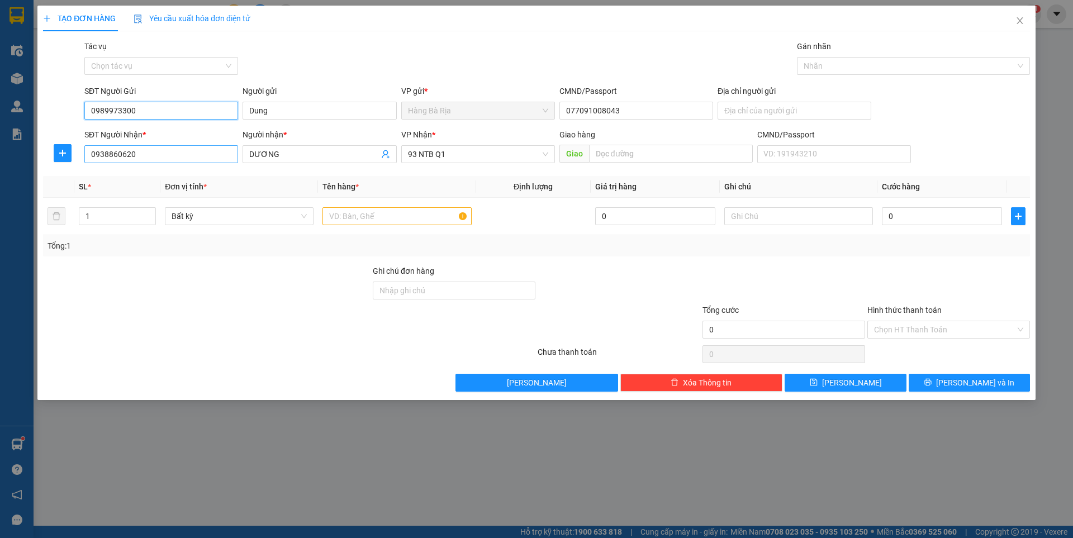
type input "0989973300"
click at [206, 154] on input "0938860620" at bounding box center [161, 154] width 154 height 18
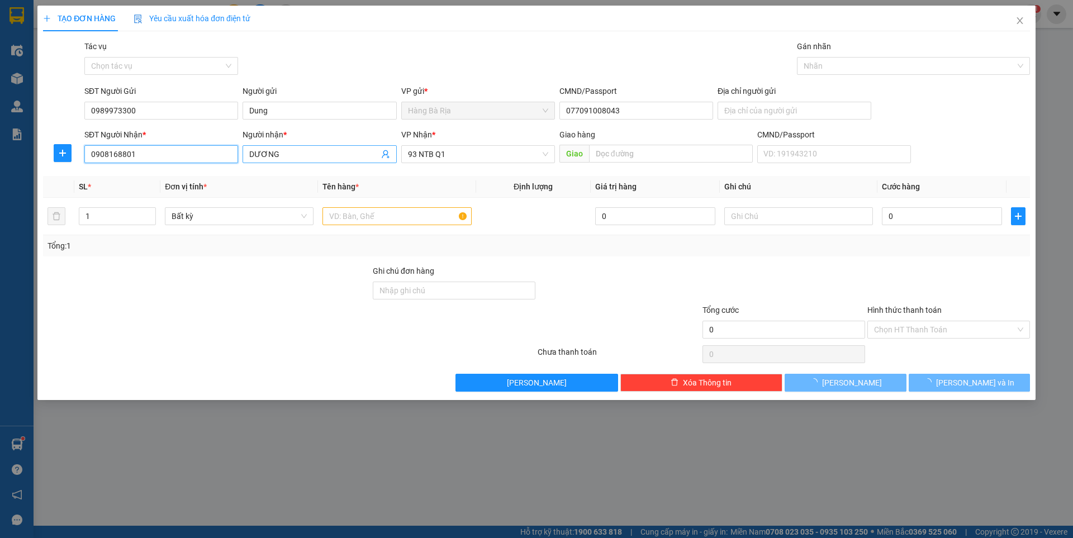
type input "0908168801"
click at [295, 155] on input "DƯƠNG" at bounding box center [313, 154] width 129 height 12
click at [296, 155] on input "DƯƠNG" at bounding box center [313, 154] width 129 height 12
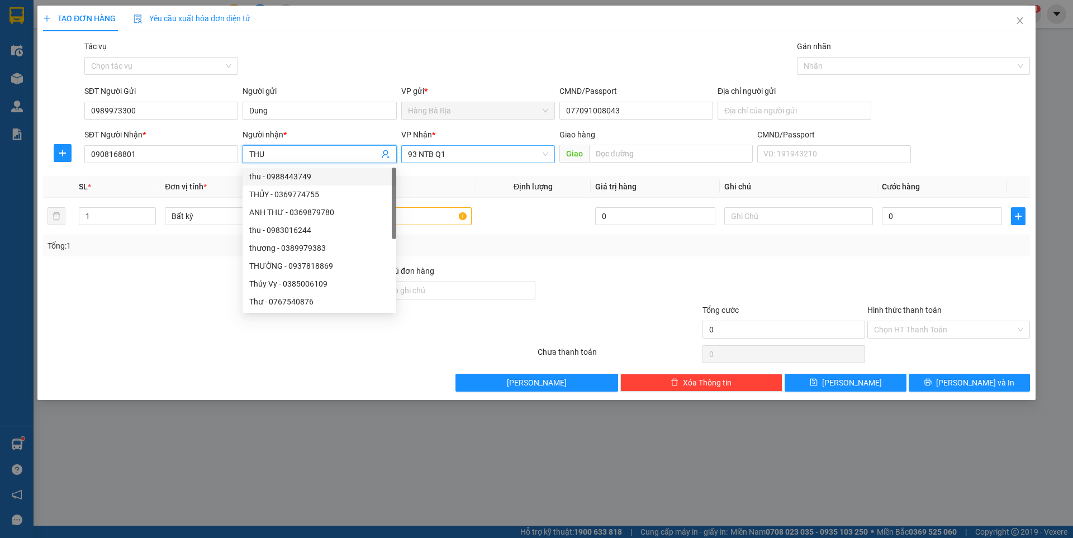
click at [450, 151] on span "93 NTB Q1" at bounding box center [478, 154] width 140 height 17
type input "THU"
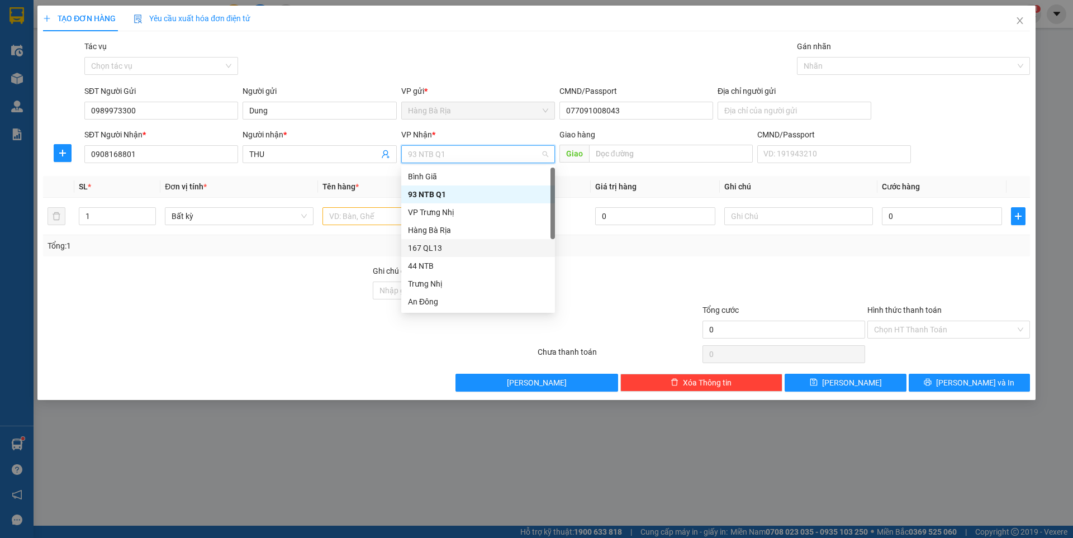
click at [436, 250] on div "167 QL13" at bounding box center [478, 248] width 140 height 12
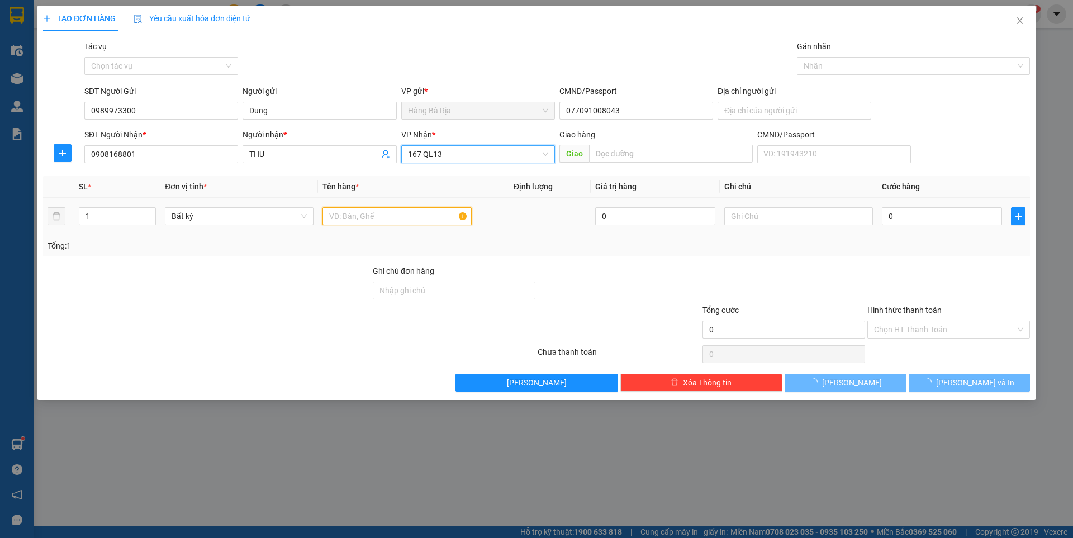
click at [358, 217] on input "text" at bounding box center [396, 216] width 149 height 18
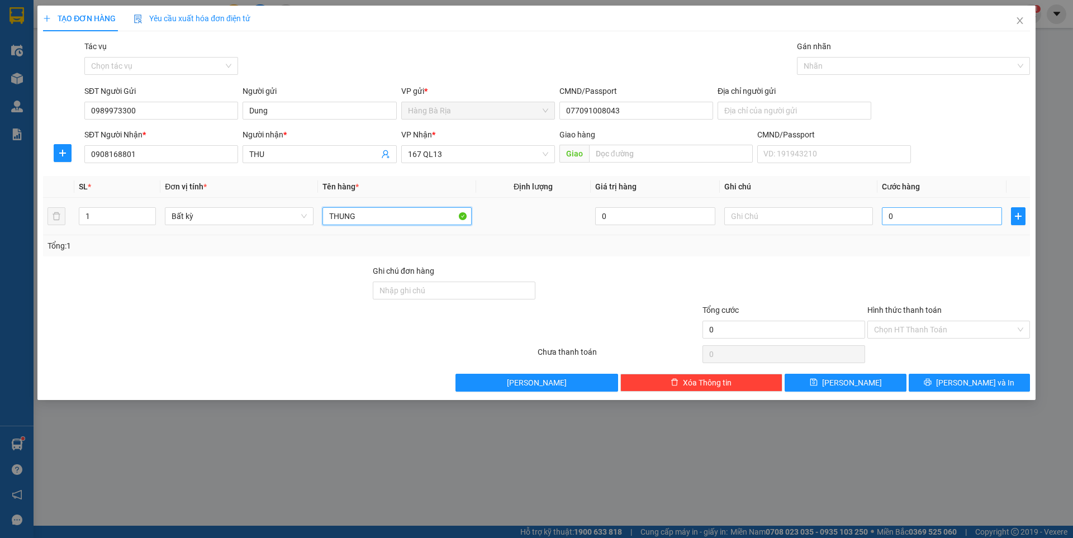
type input "THUNG"
click at [933, 216] on input "0" at bounding box center [942, 216] width 120 height 18
type input "3"
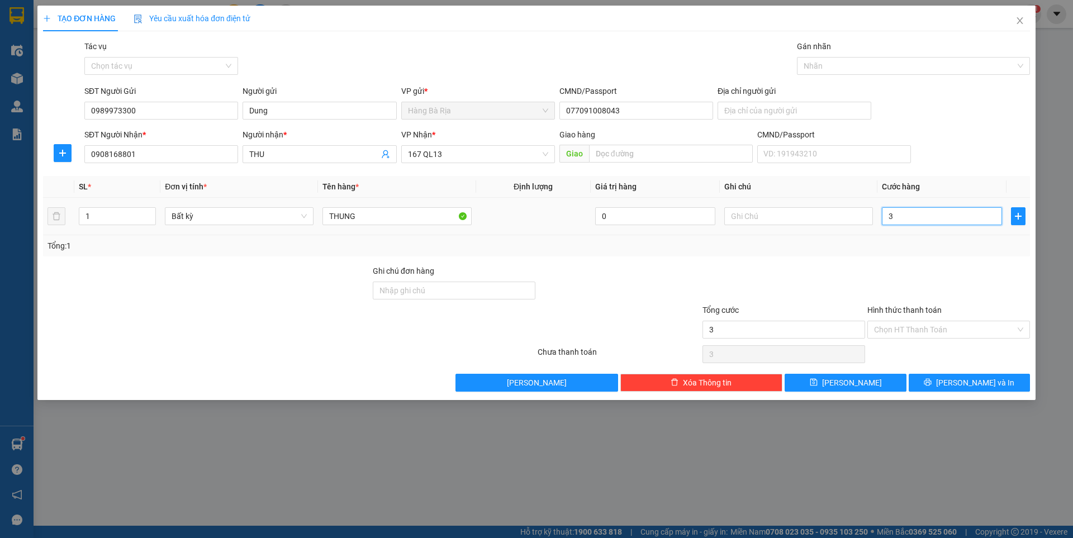
type input "30"
type input "30.000"
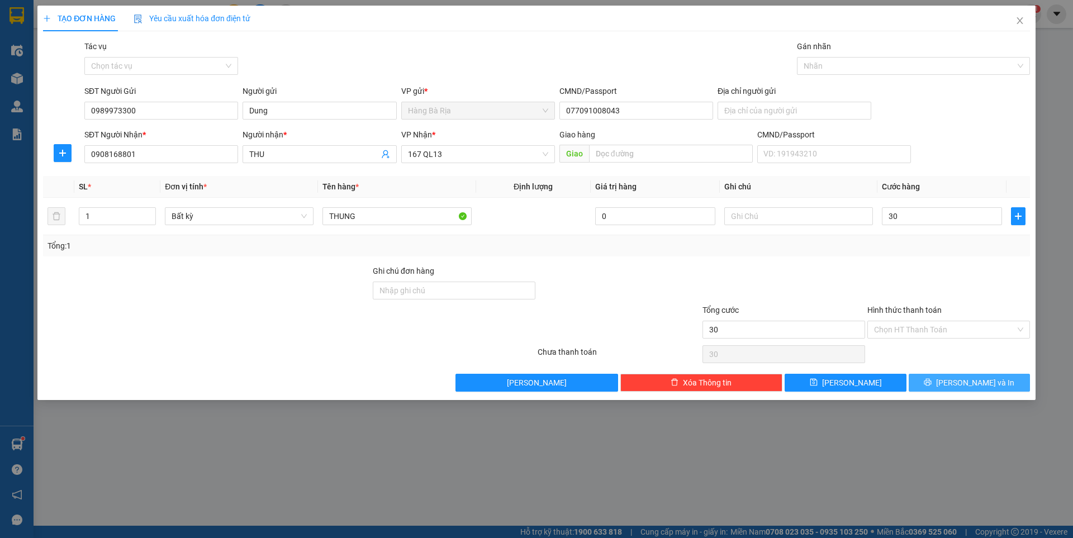
type input "30.000"
click at [941, 380] on button "[PERSON_NAME] và In" at bounding box center [969, 383] width 121 height 18
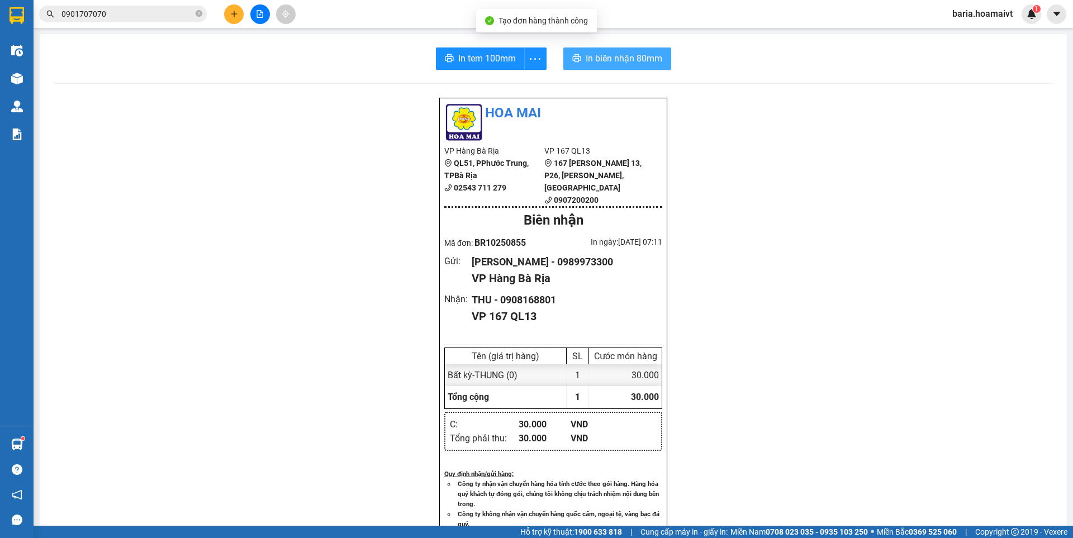
click at [619, 57] on span "In biên nhận 80mm" at bounding box center [624, 58] width 77 height 14
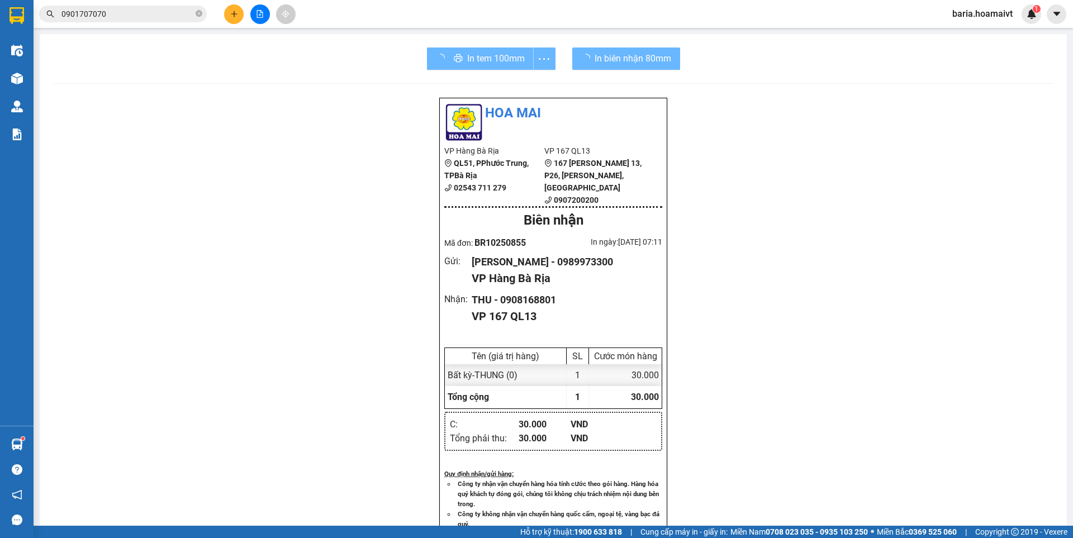
click at [489, 57] on div "In tem 100mm" at bounding box center [491, 58] width 129 height 22
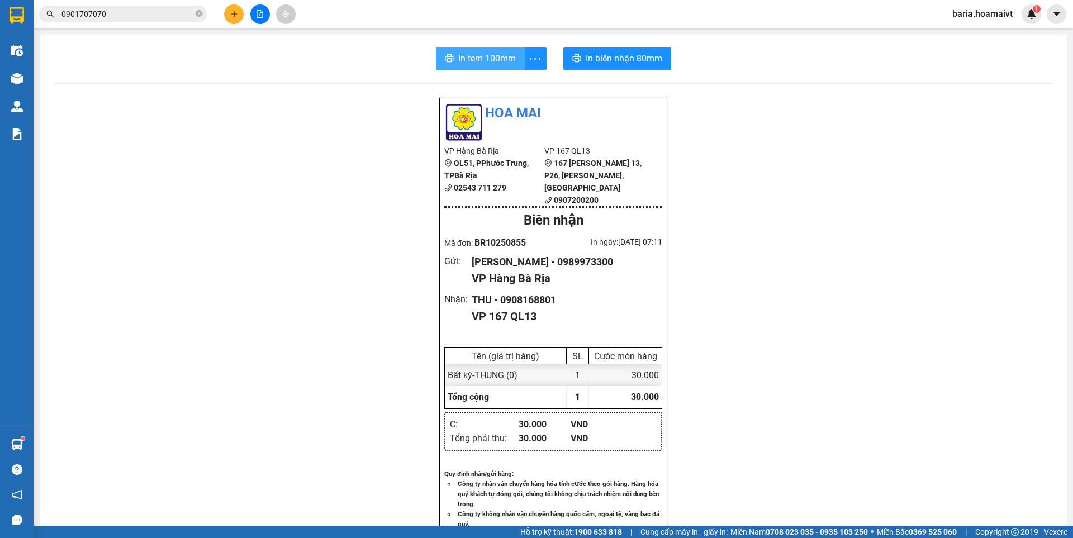
click at [489, 56] on span "In tem 100mm" at bounding box center [487, 58] width 58 height 14
click at [123, 16] on input "0901707070" at bounding box center [127, 14] width 132 height 12
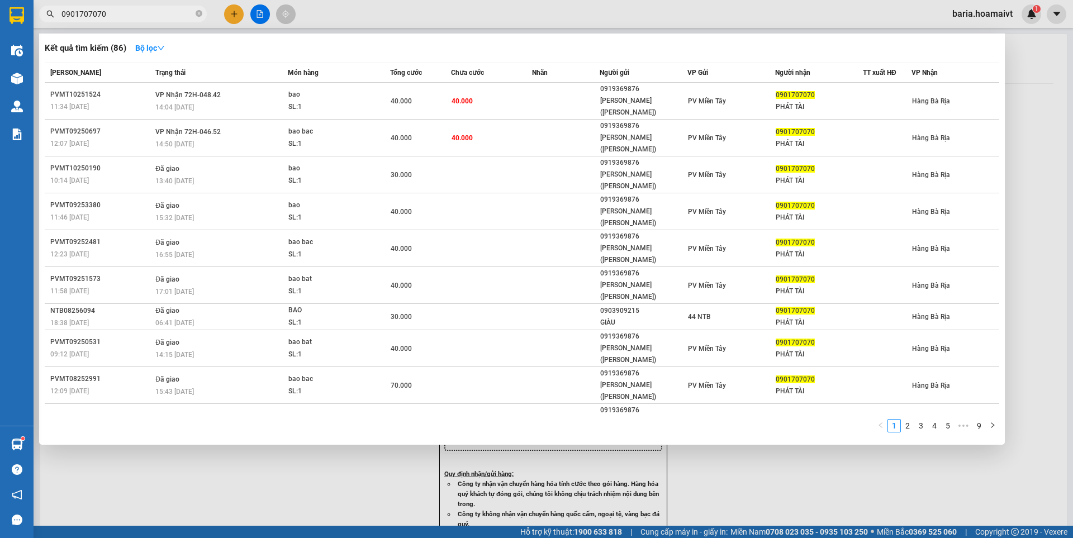
click at [123, 16] on input "0901707070" at bounding box center [127, 14] width 132 height 12
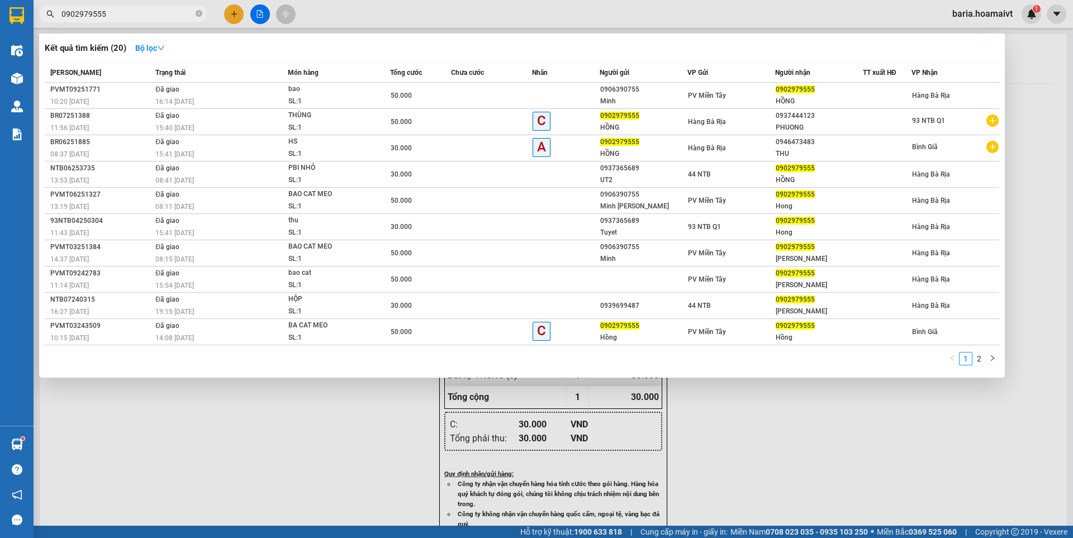
type input "0902979555"
click at [266, 446] on div at bounding box center [536, 269] width 1073 height 538
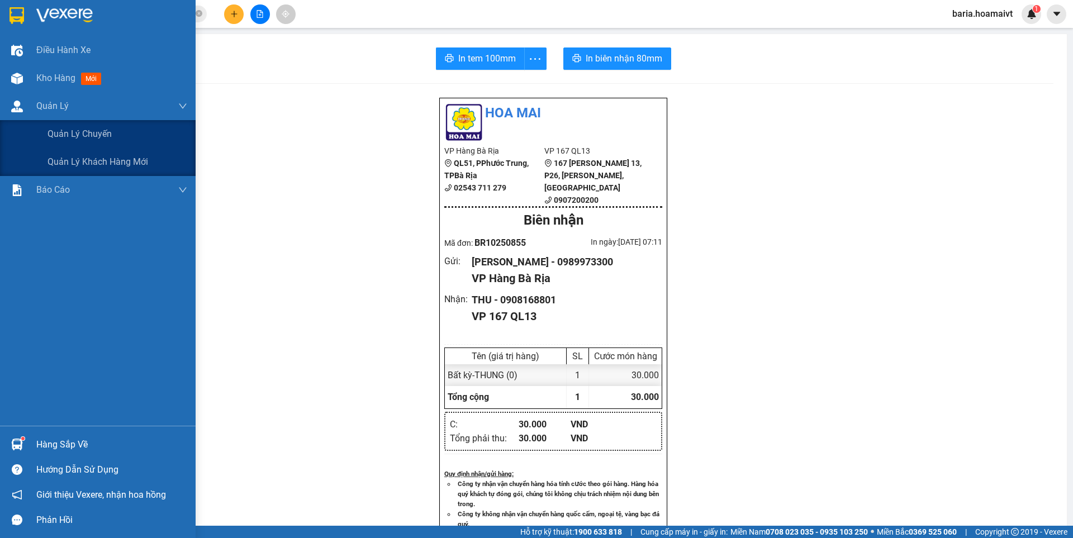
drag, startPoint x: 82, startPoint y: 139, endPoint x: 422, endPoint y: 132, distance: 340.3
click at [84, 137] on span "Quản lý chuyến" at bounding box center [79, 134] width 64 height 14
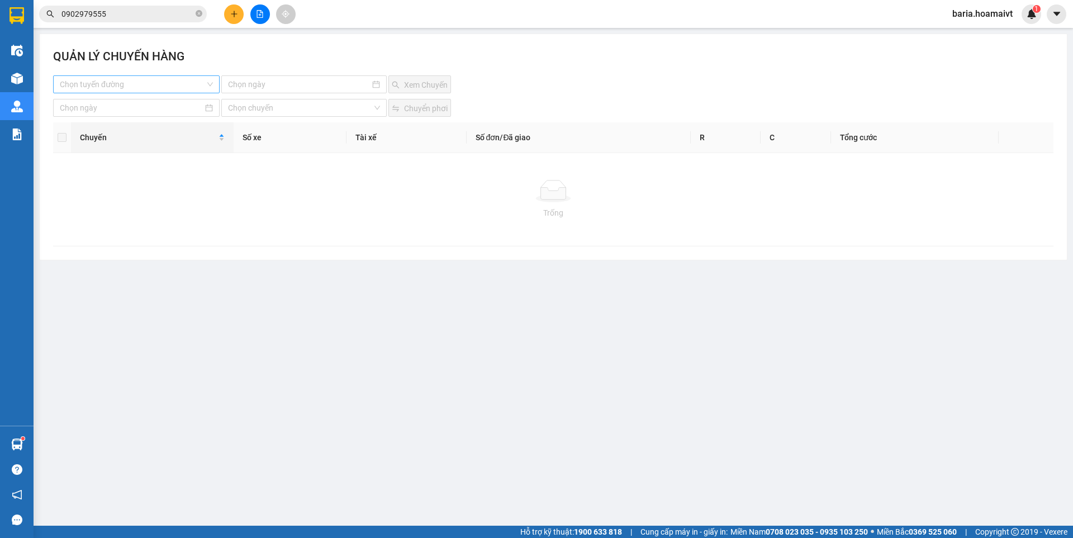
click at [188, 83] on input "search" at bounding box center [132, 84] width 145 height 17
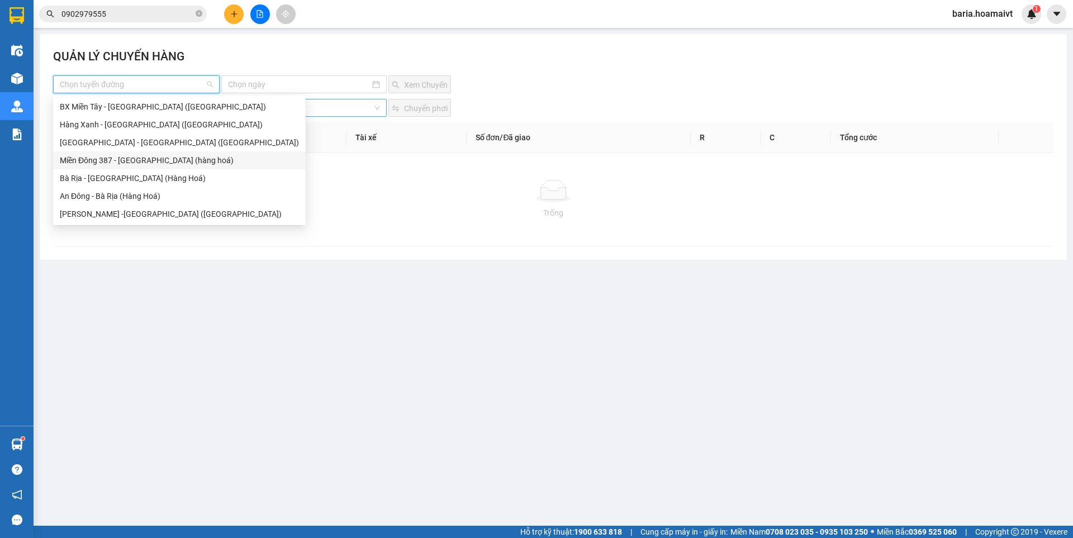
drag, startPoint x: 108, startPoint y: 164, endPoint x: 300, endPoint y: 111, distance: 198.7
click at [113, 160] on div "Miền Đông 387 - [GEOGRAPHIC_DATA] (hàng hoá)" at bounding box center [179, 160] width 239 height 12
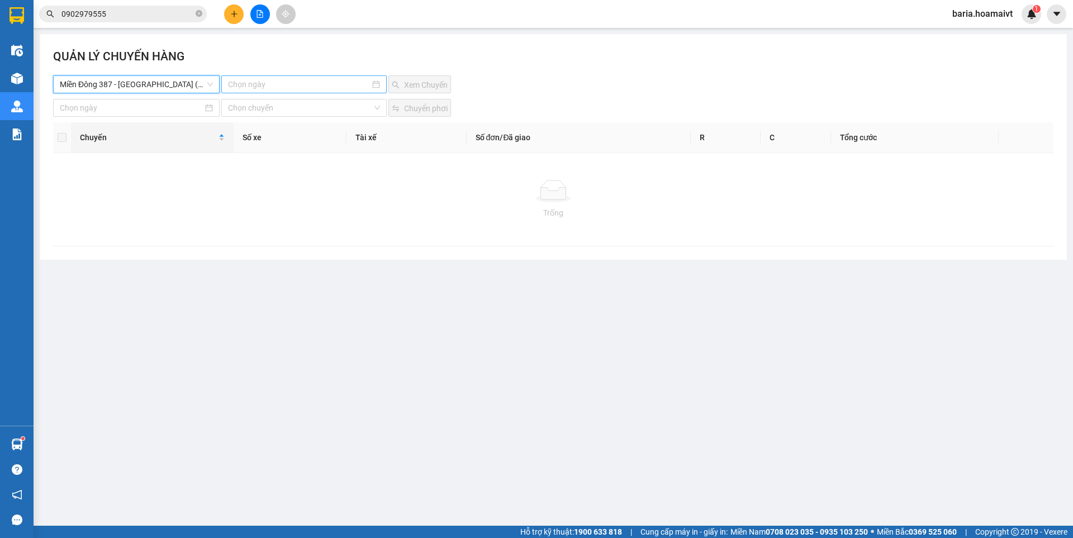
click at [305, 86] on input at bounding box center [298, 84] width 141 height 12
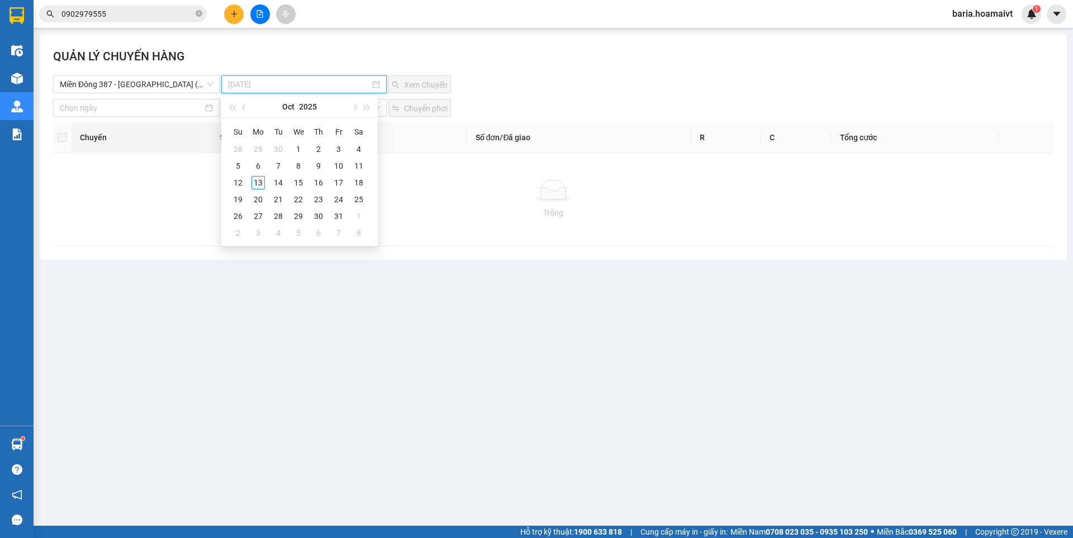
type input "[DATE]"
click at [257, 182] on div "13" at bounding box center [257, 182] width 13 height 13
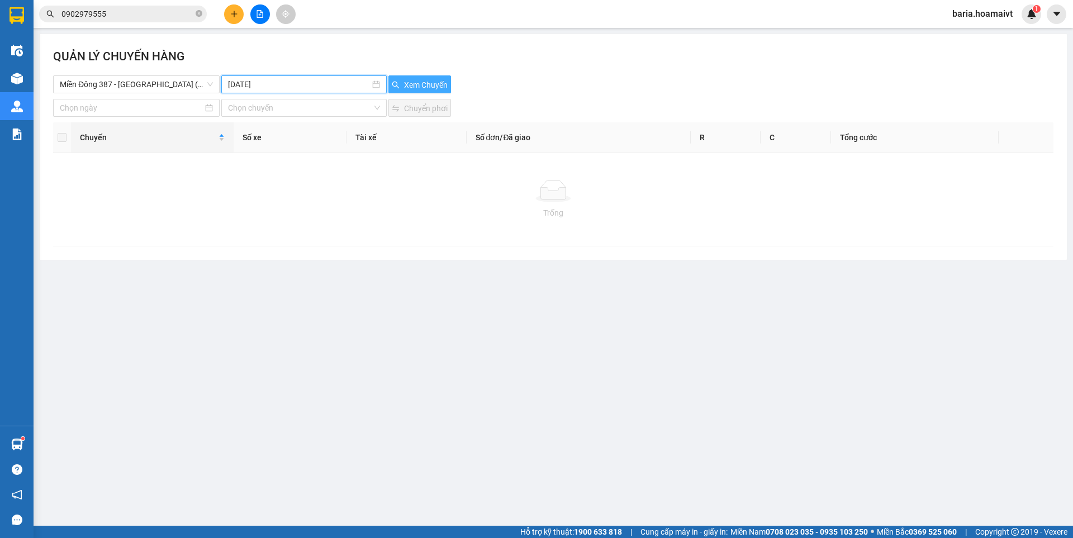
click at [443, 82] on span "Xem Chuyến" at bounding box center [426, 85] width 44 height 12
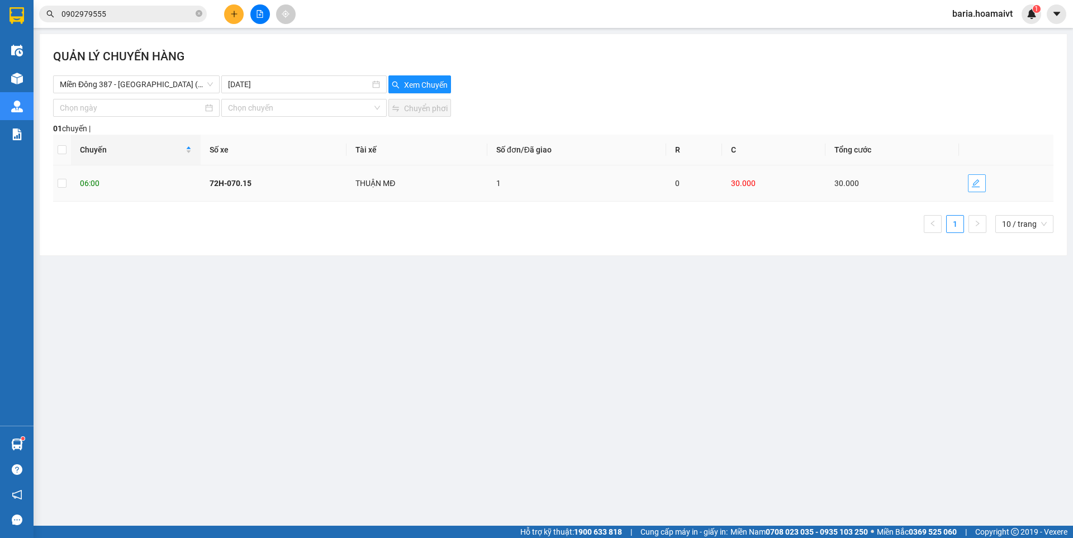
click at [979, 178] on button "button" at bounding box center [977, 183] width 18 height 18
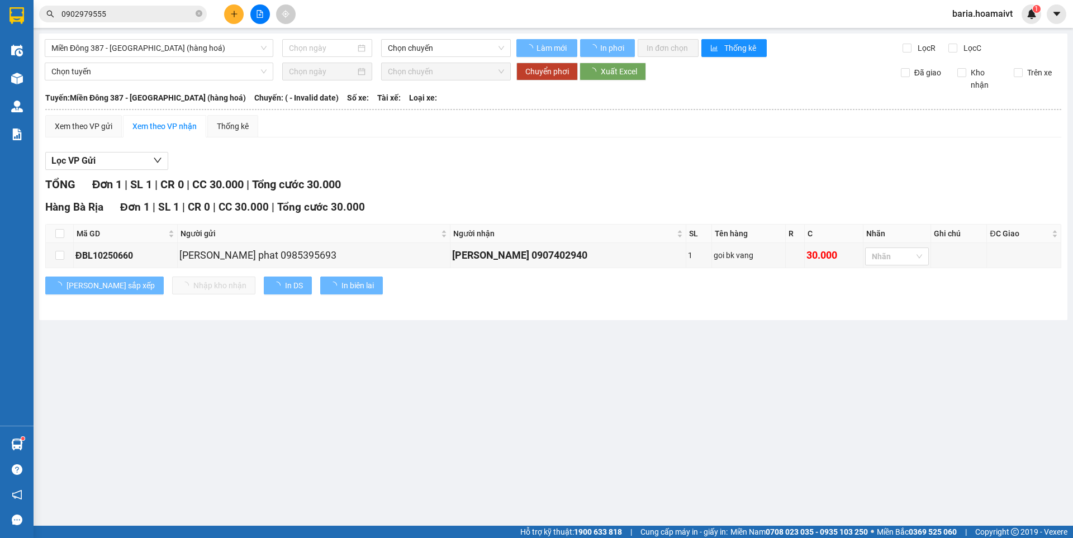
type input "[DATE]"
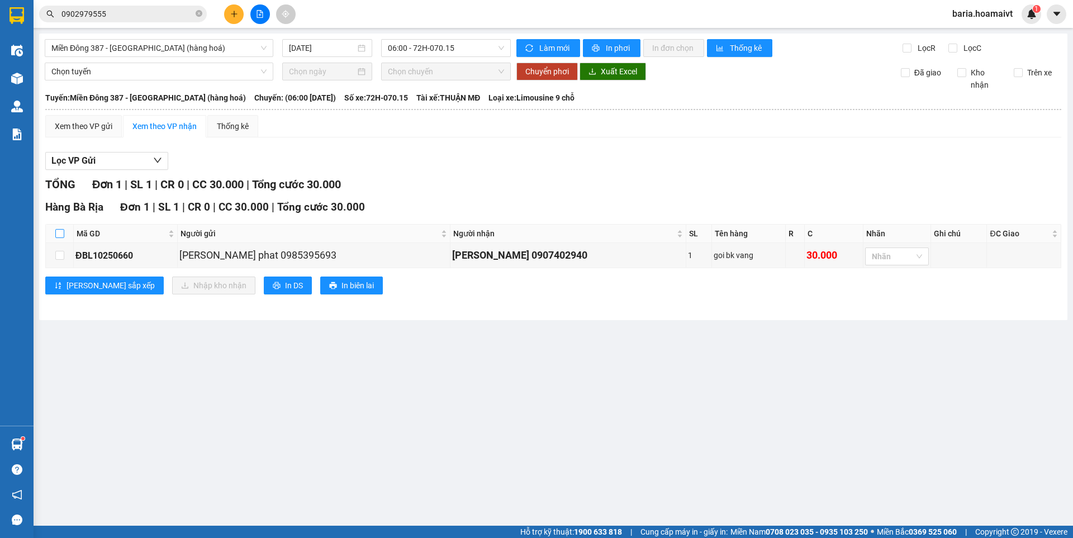
click at [60, 232] on input "checkbox" at bounding box center [59, 233] width 9 height 9
checkbox input "true"
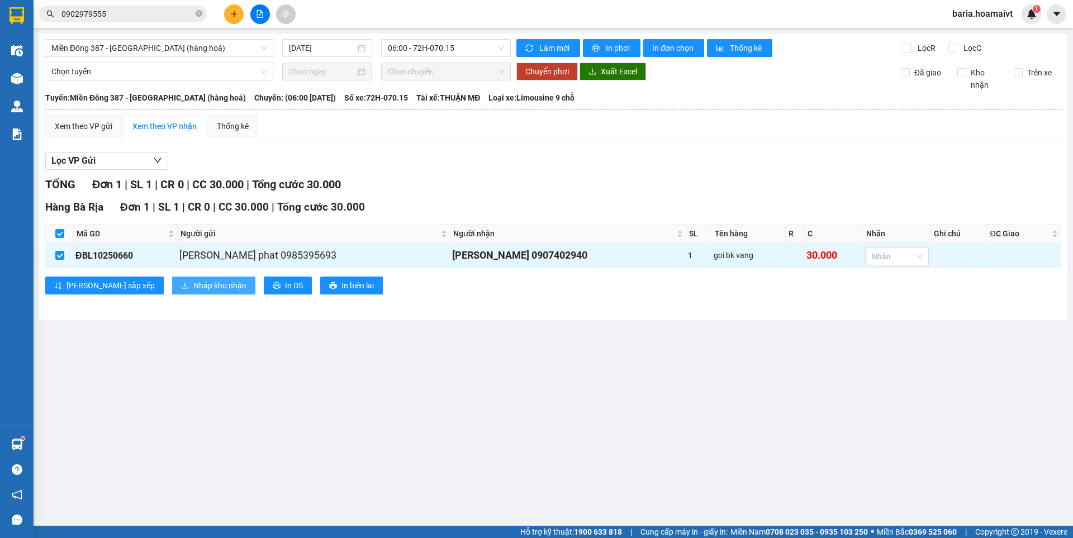
click at [172, 289] on button "Nhập kho nhận" at bounding box center [213, 286] width 83 height 18
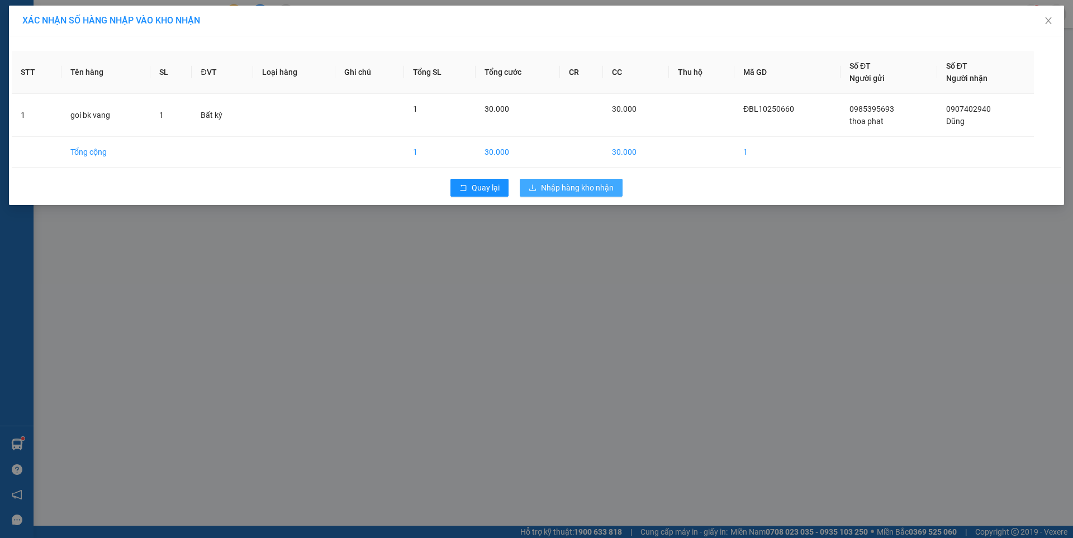
click at [578, 186] on span "Nhập hàng kho nhận" at bounding box center [577, 188] width 73 height 12
